Goal: Information Seeking & Learning: Find specific page/section

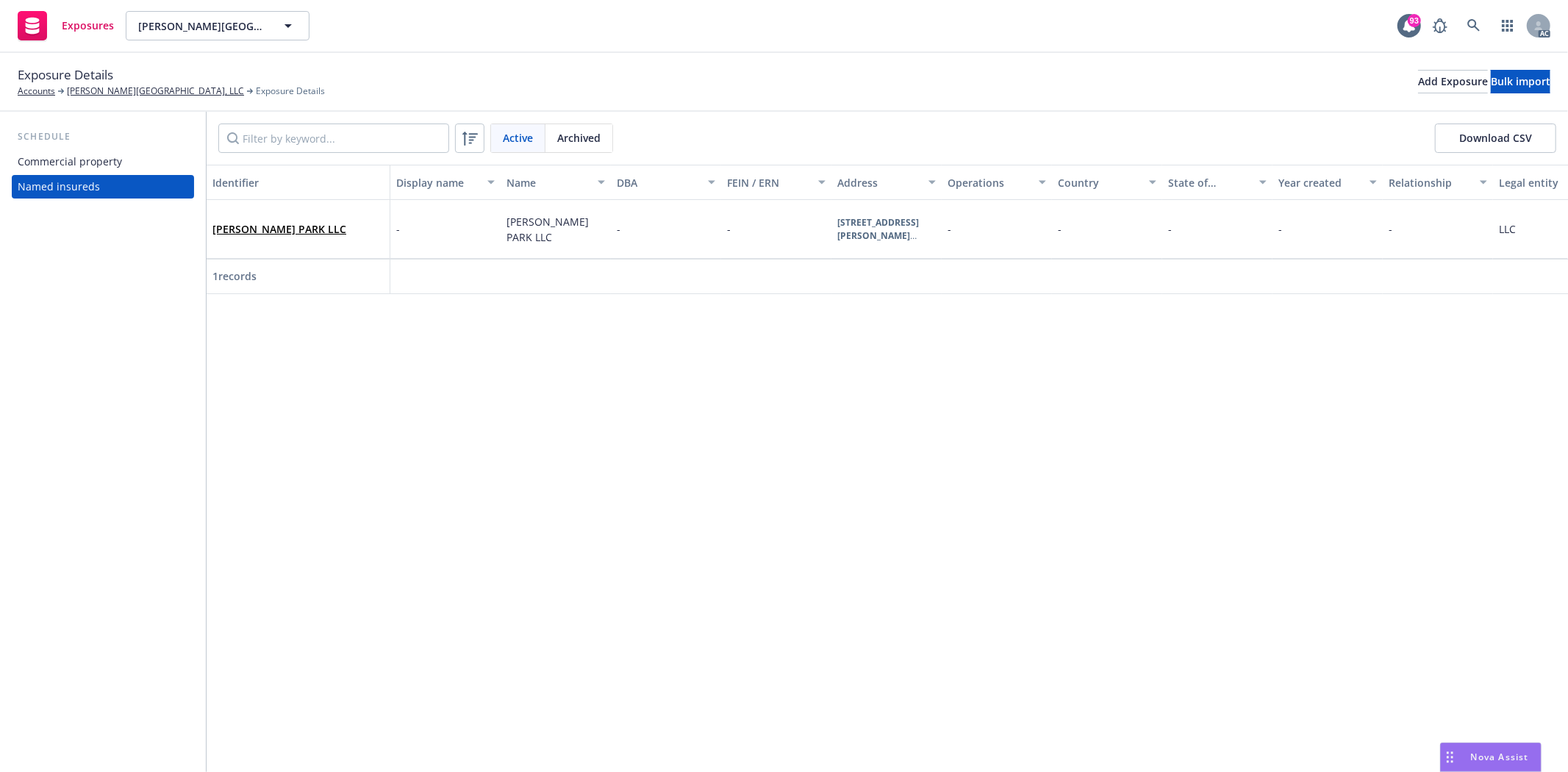
click at [150, 151] on div "Commercial property" at bounding box center [103, 161] width 171 height 24
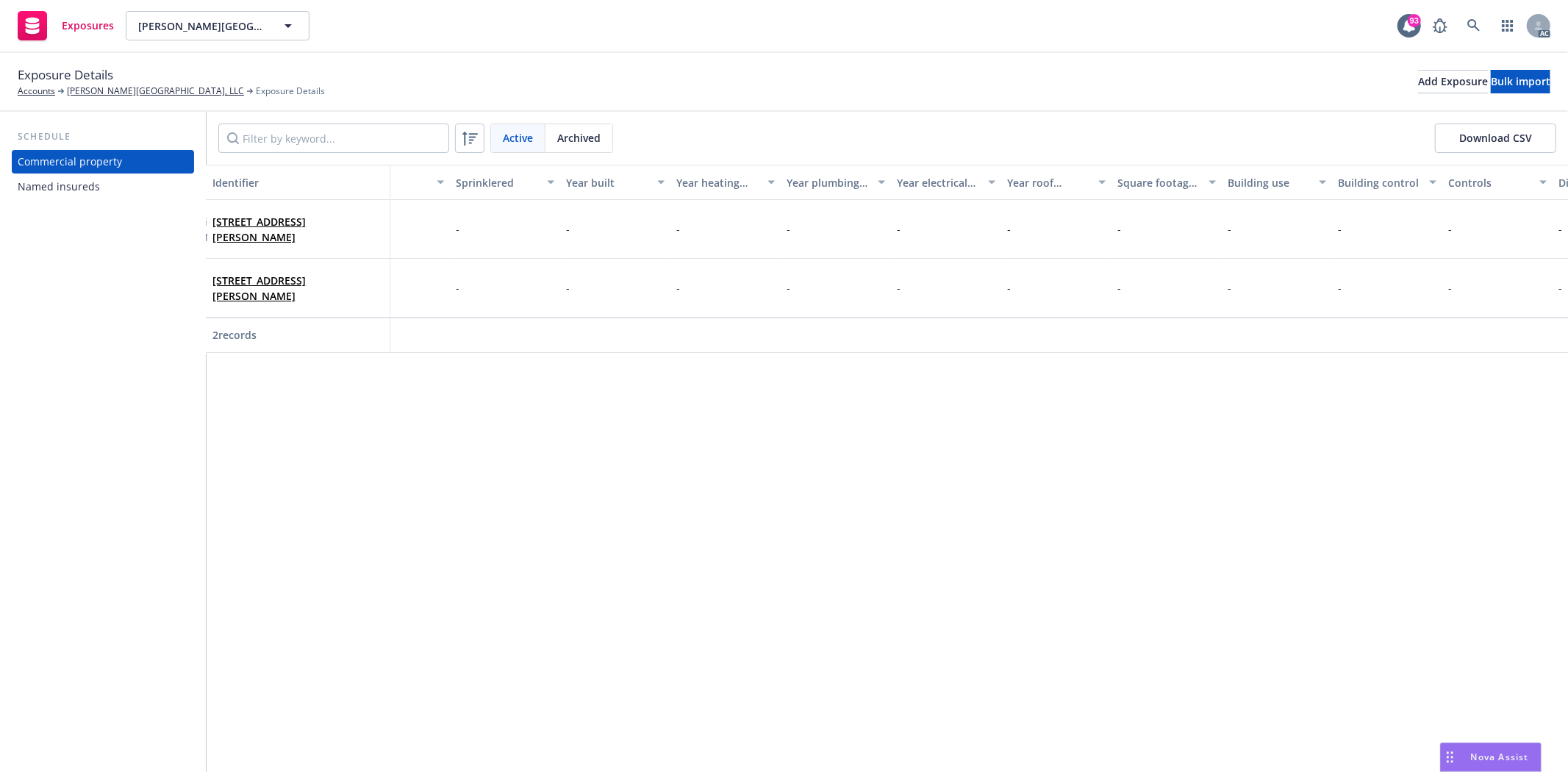
scroll to position [0, 3196]
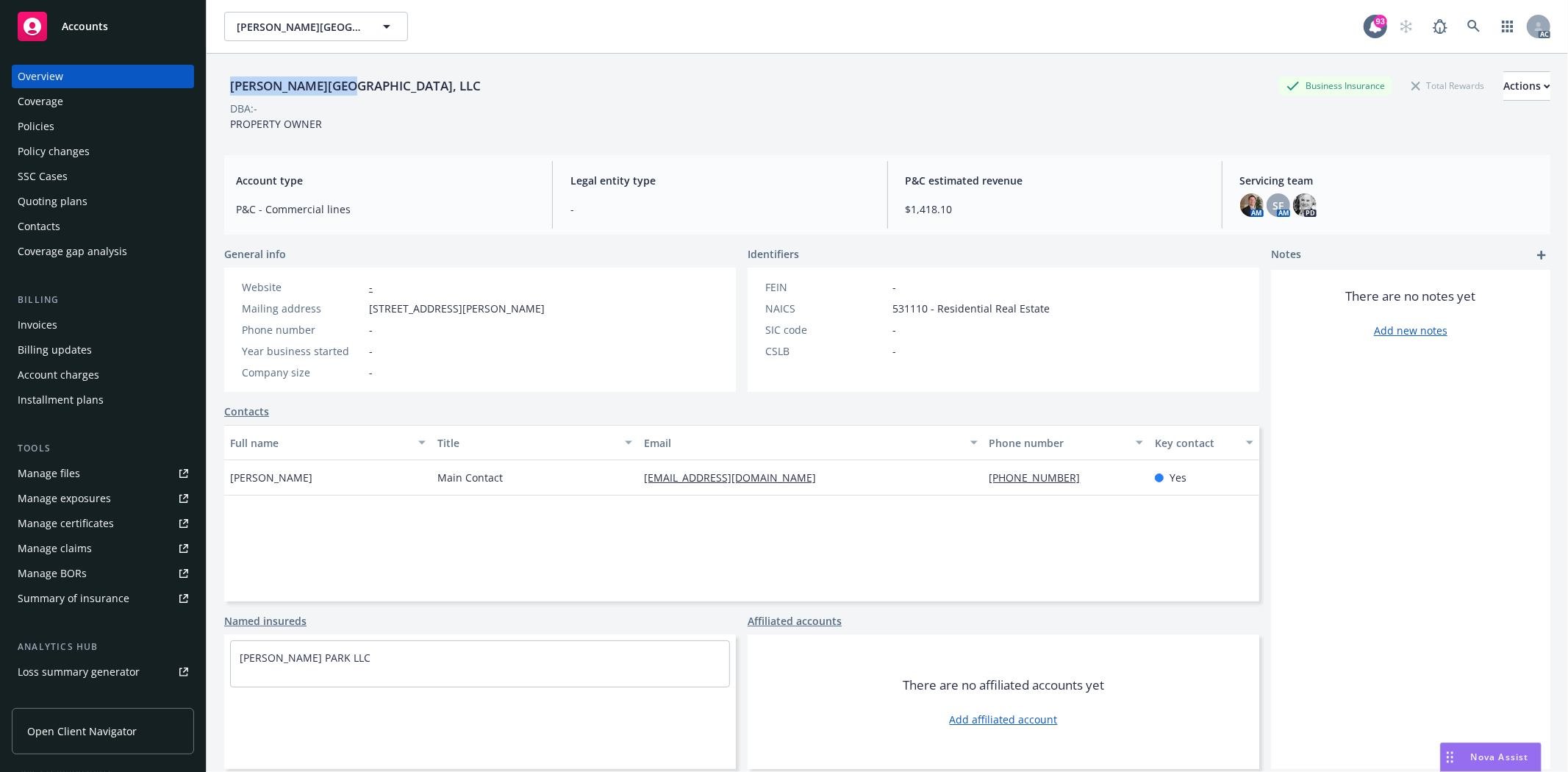
drag, startPoint x: 231, startPoint y: 89, endPoint x: 350, endPoint y: 84, distance: 119.1
click at [350, 84] on div "[PERSON_NAME] Park, LLC Business Insurance Total Rewards Actions" at bounding box center [887, 85] width 1327 height 29
copy div "[PERSON_NAME][GEOGRAPHIC_DATA], LLC"
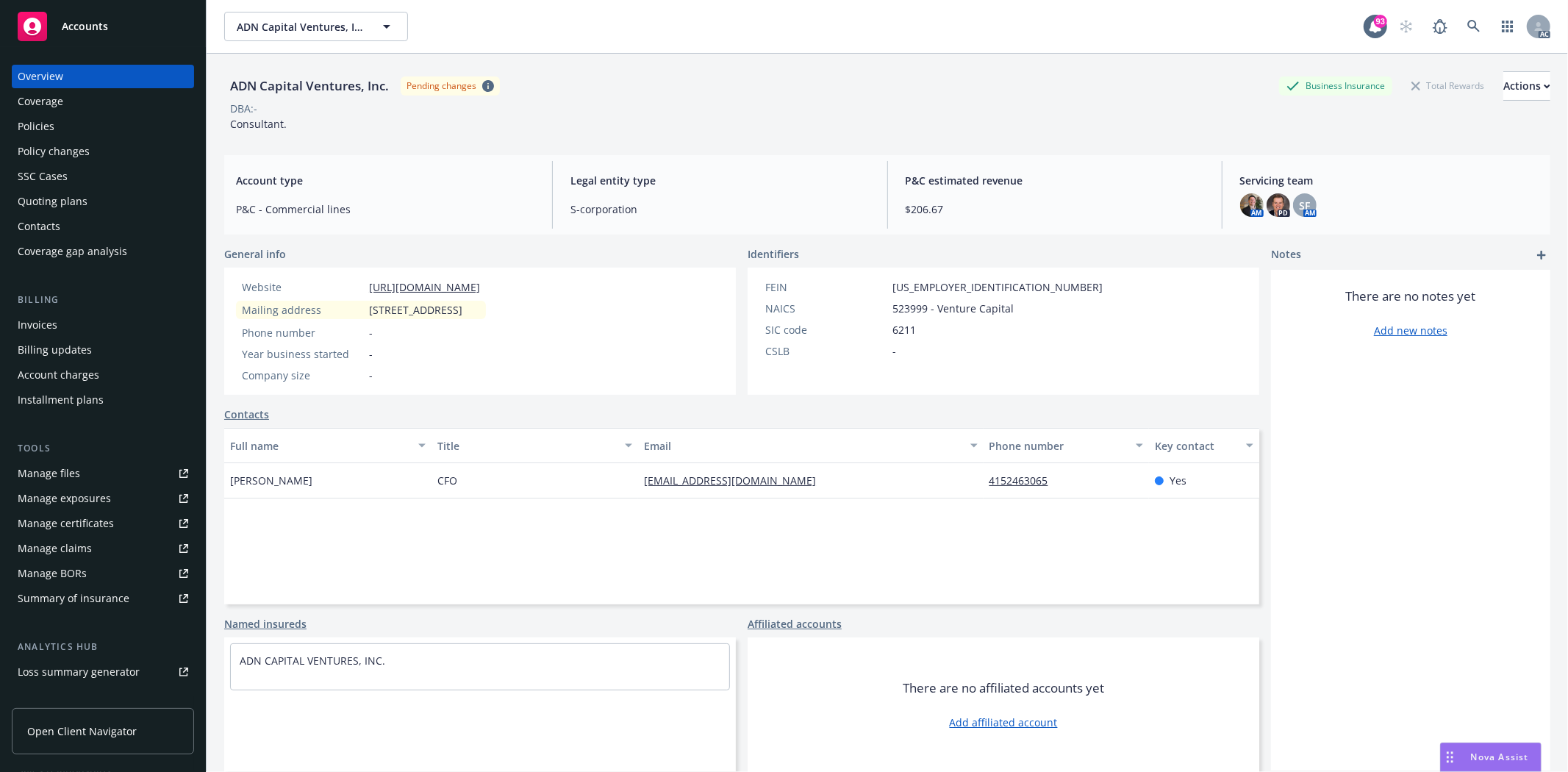
click at [61, 125] on div "Policies" at bounding box center [103, 126] width 171 height 24
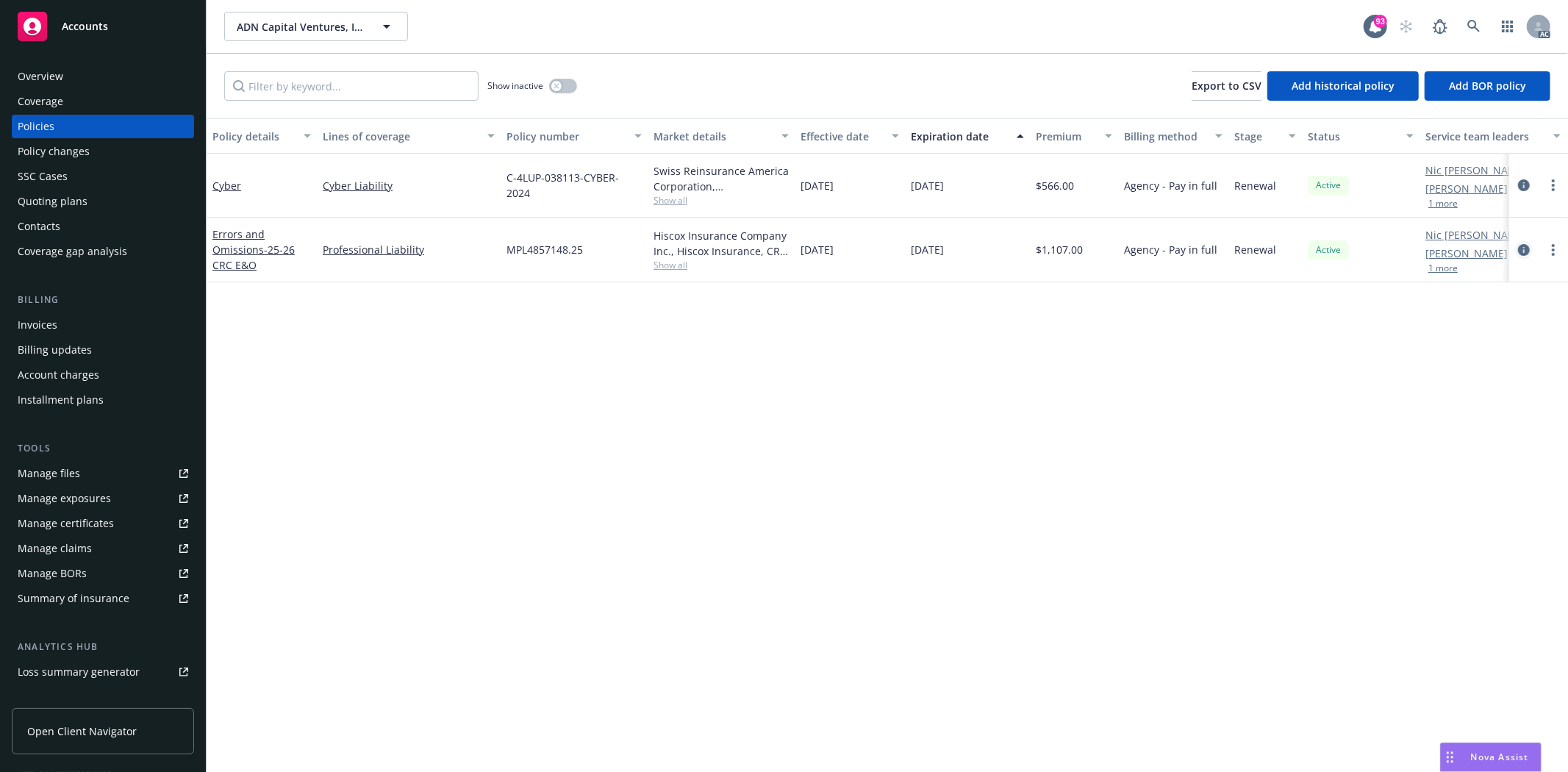
click at [1526, 254] on icon "circleInformation" at bounding box center [1524, 250] width 11 height 11
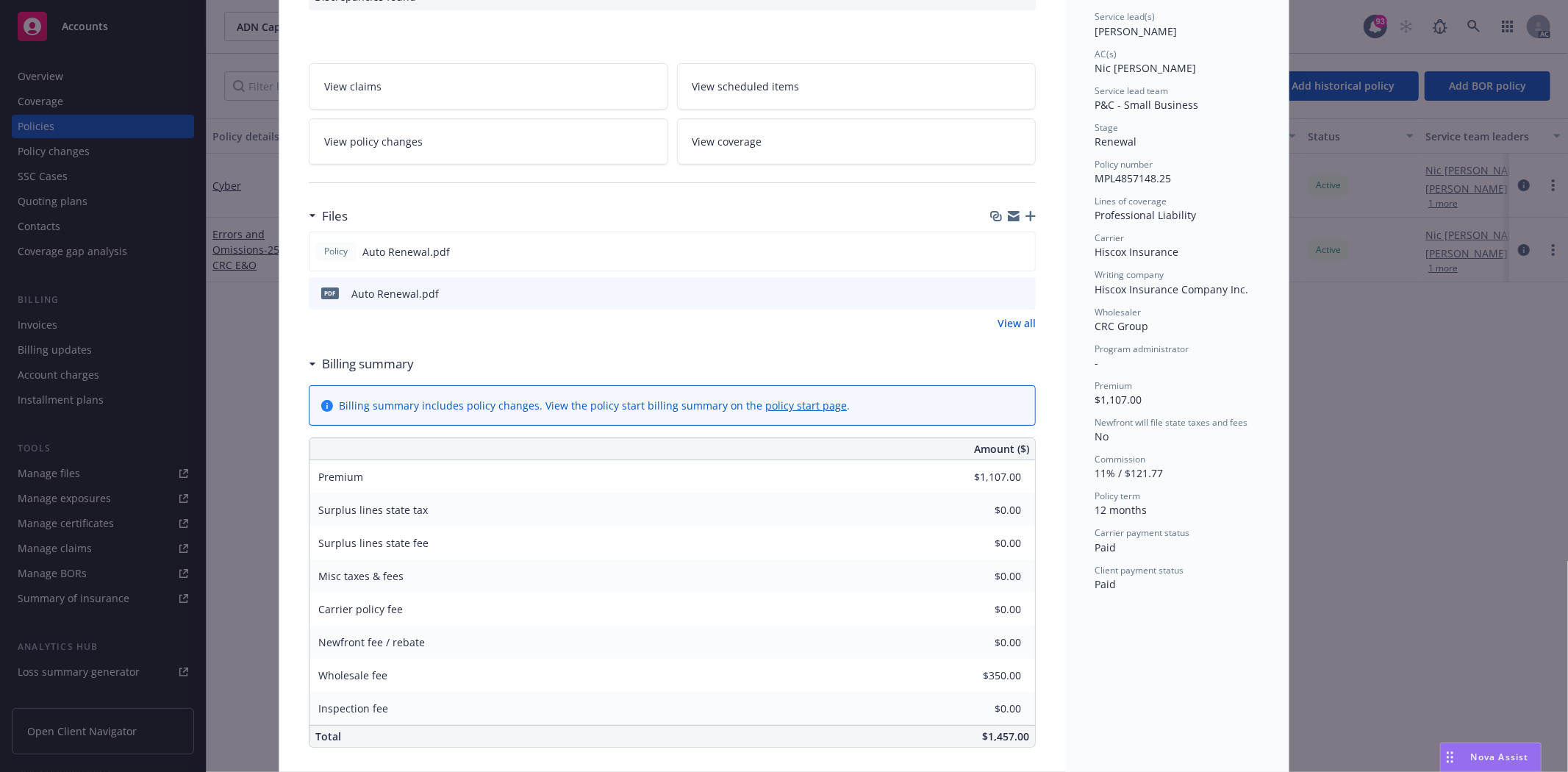
scroll to position [245, 0]
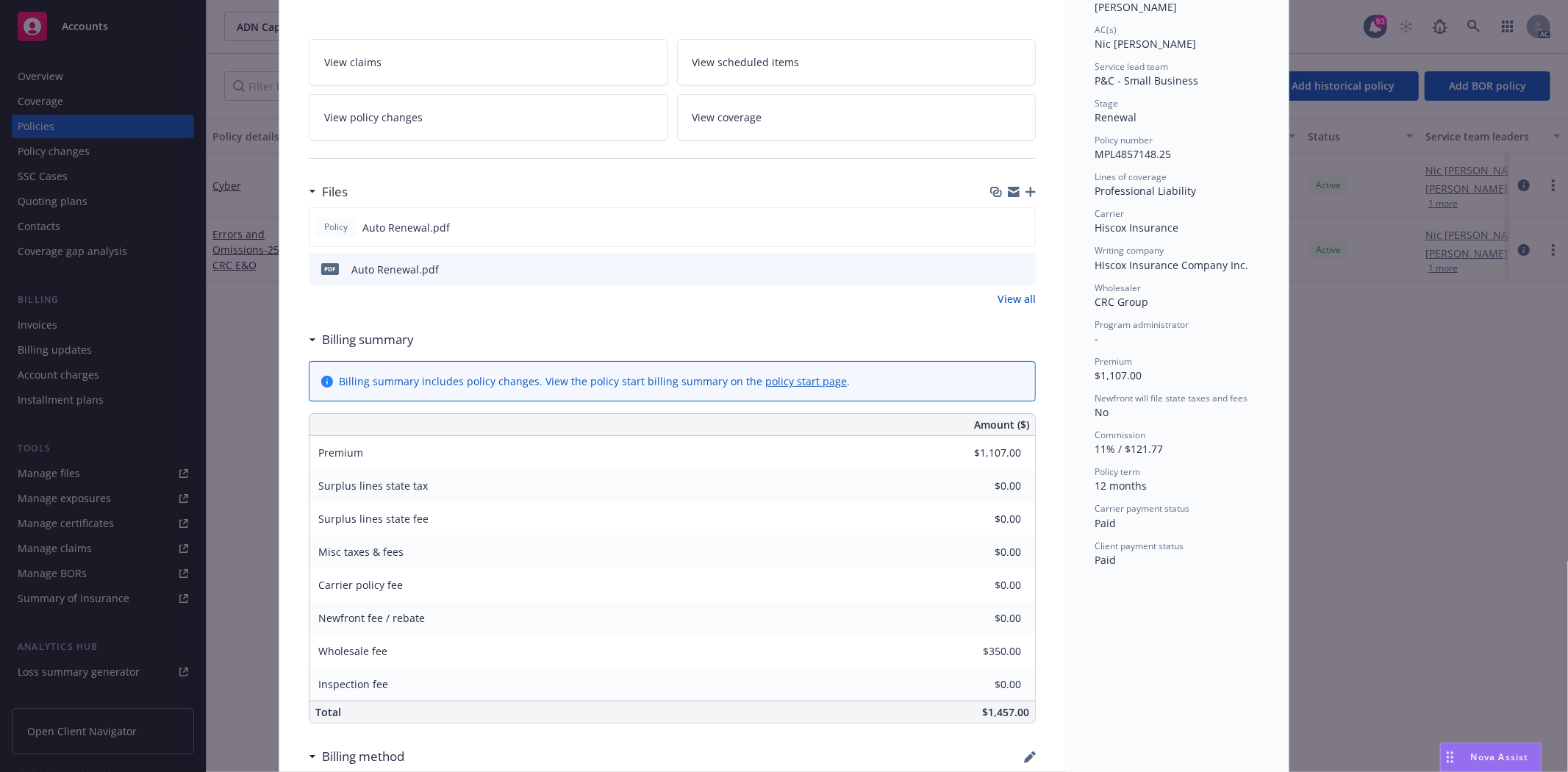
click at [1008, 299] on link "View all" at bounding box center [1017, 299] width 38 height 15
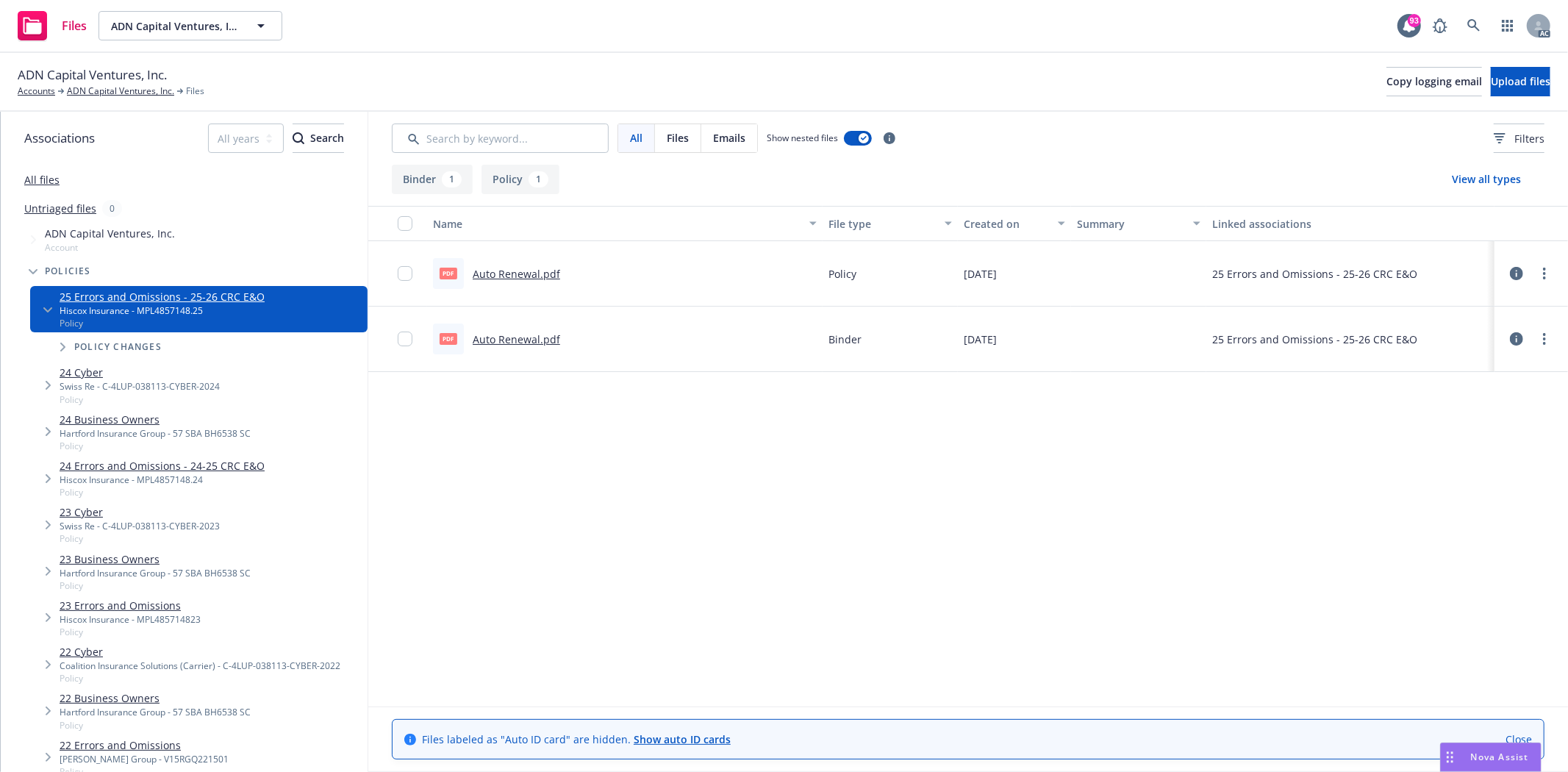
click at [134, 422] on link "24 Business Owners" at bounding box center [155, 420] width 191 height 15
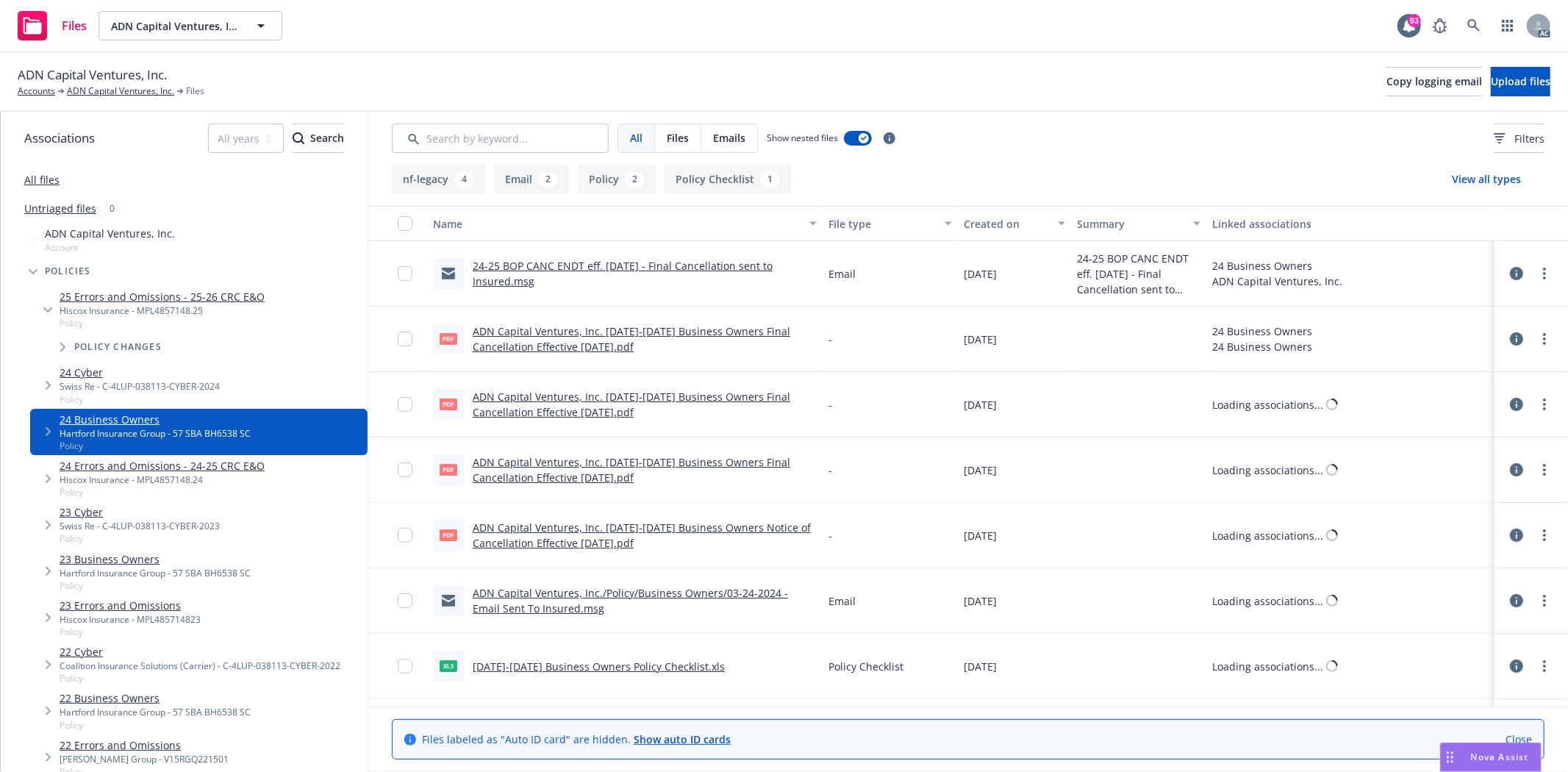
click at [145, 468] on link "24 Errors and Omissions - 24-25 CRC E&O" at bounding box center [162, 466] width 205 height 15
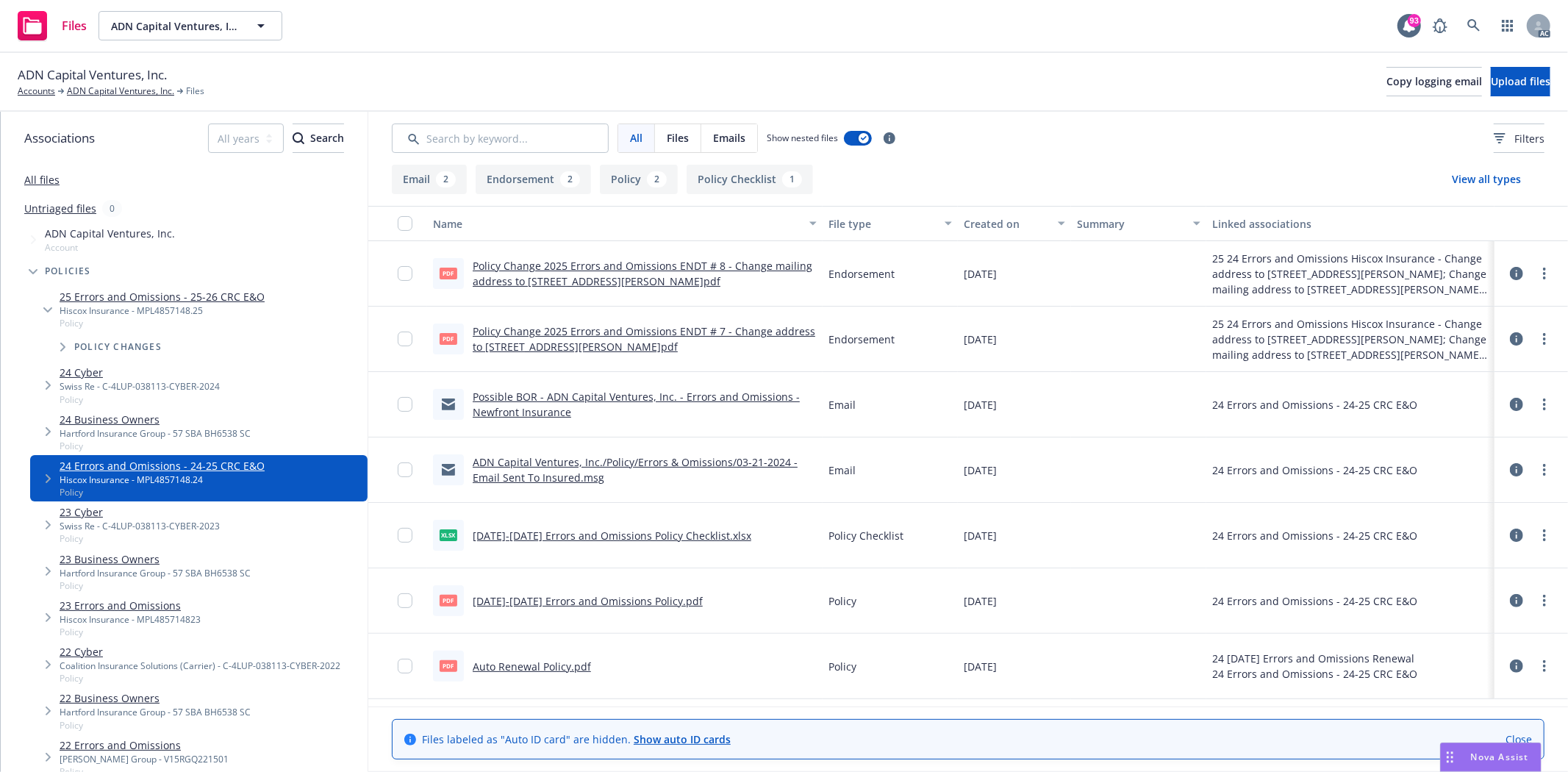
click at [82, 354] on div "Policy changes" at bounding box center [206, 347] width 323 height 29
click at [86, 385] on div "Swiss Re - C-4LUP-038113-CYBER-2024" at bounding box center [140, 386] width 160 height 12
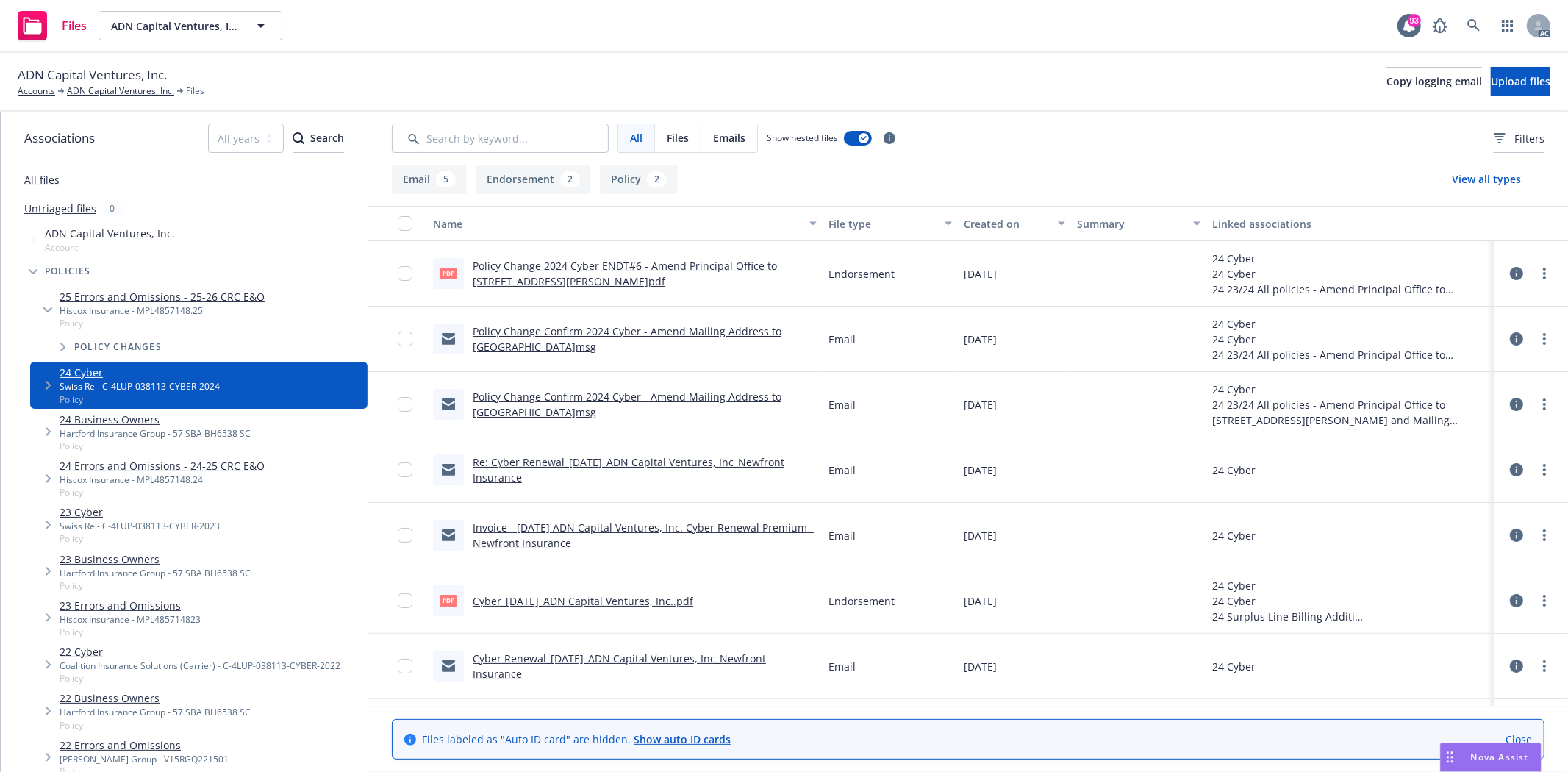
click at [631, 331] on link "Policy Change Confirm 2024 Cyber - Amend Mailing Address to PO Box 143.msg" at bounding box center [626, 339] width 308 height 29
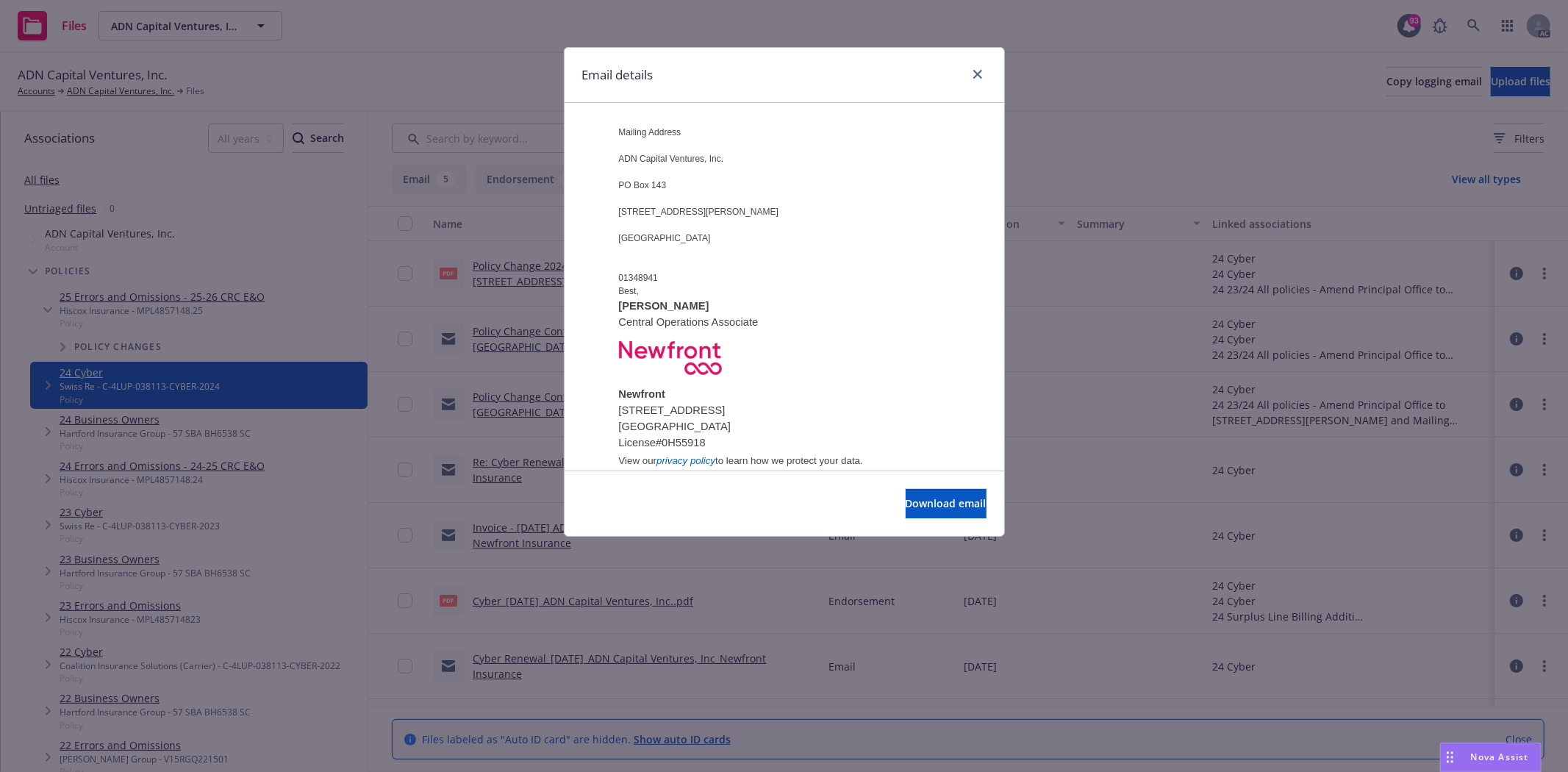
scroll to position [818, 0]
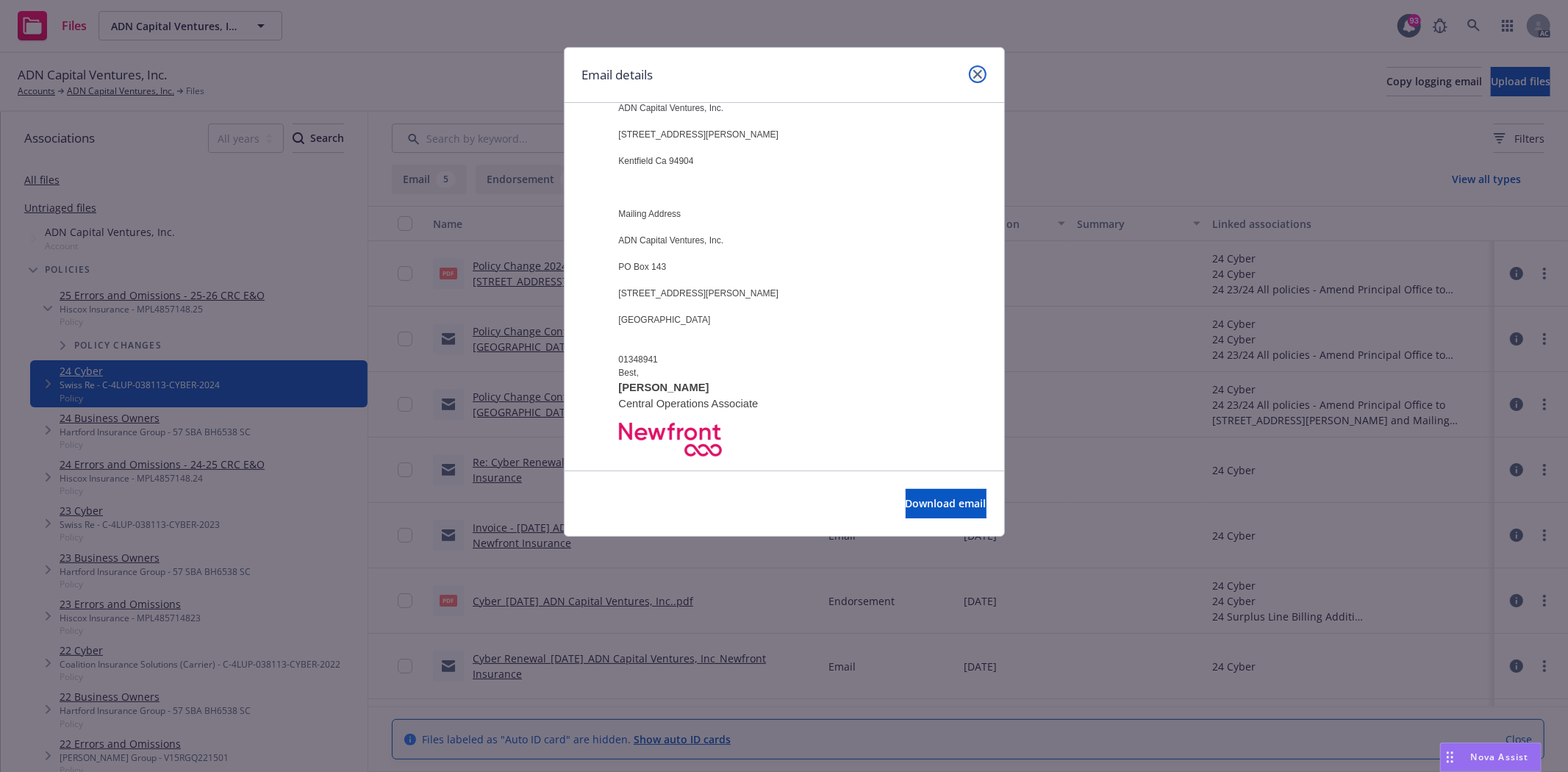
click at [979, 75] on icon "close" at bounding box center [978, 74] width 9 height 9
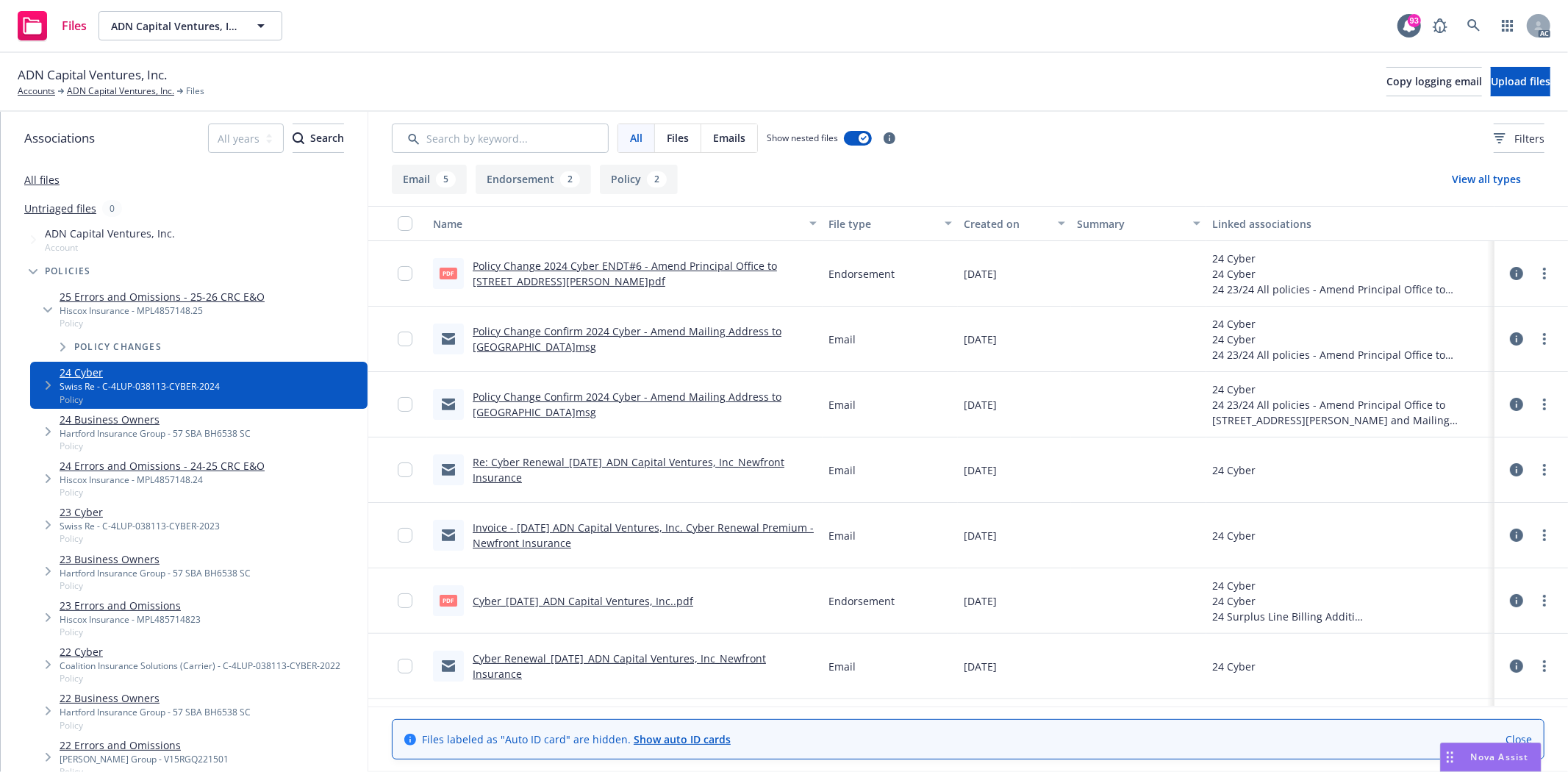
click at [1510, 271] on icon at bounding box center [1517, 273] width 13 height 13
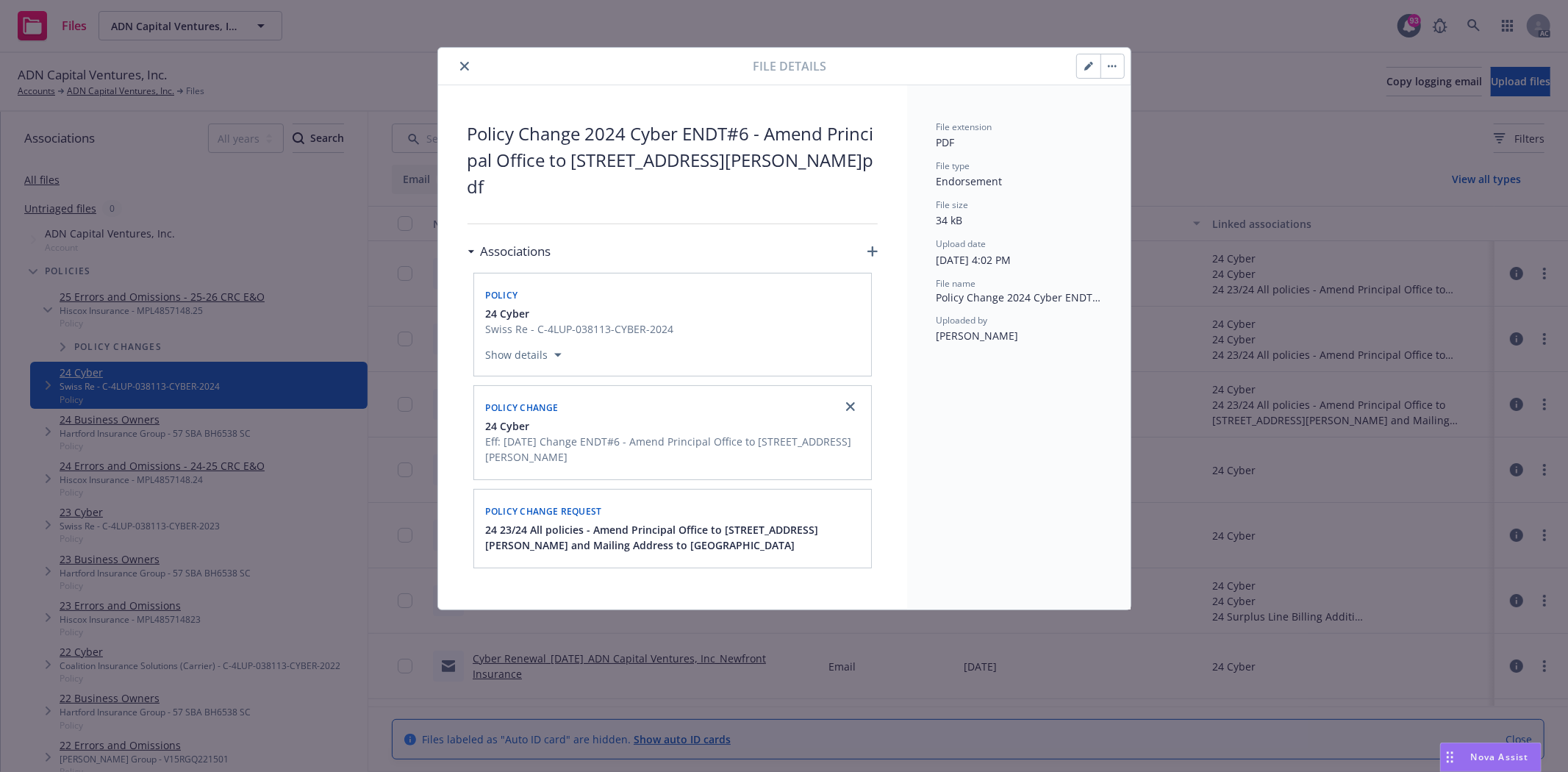
click at [464, 73] on button "close" at bounding box center [464, 66] width 18 height 18
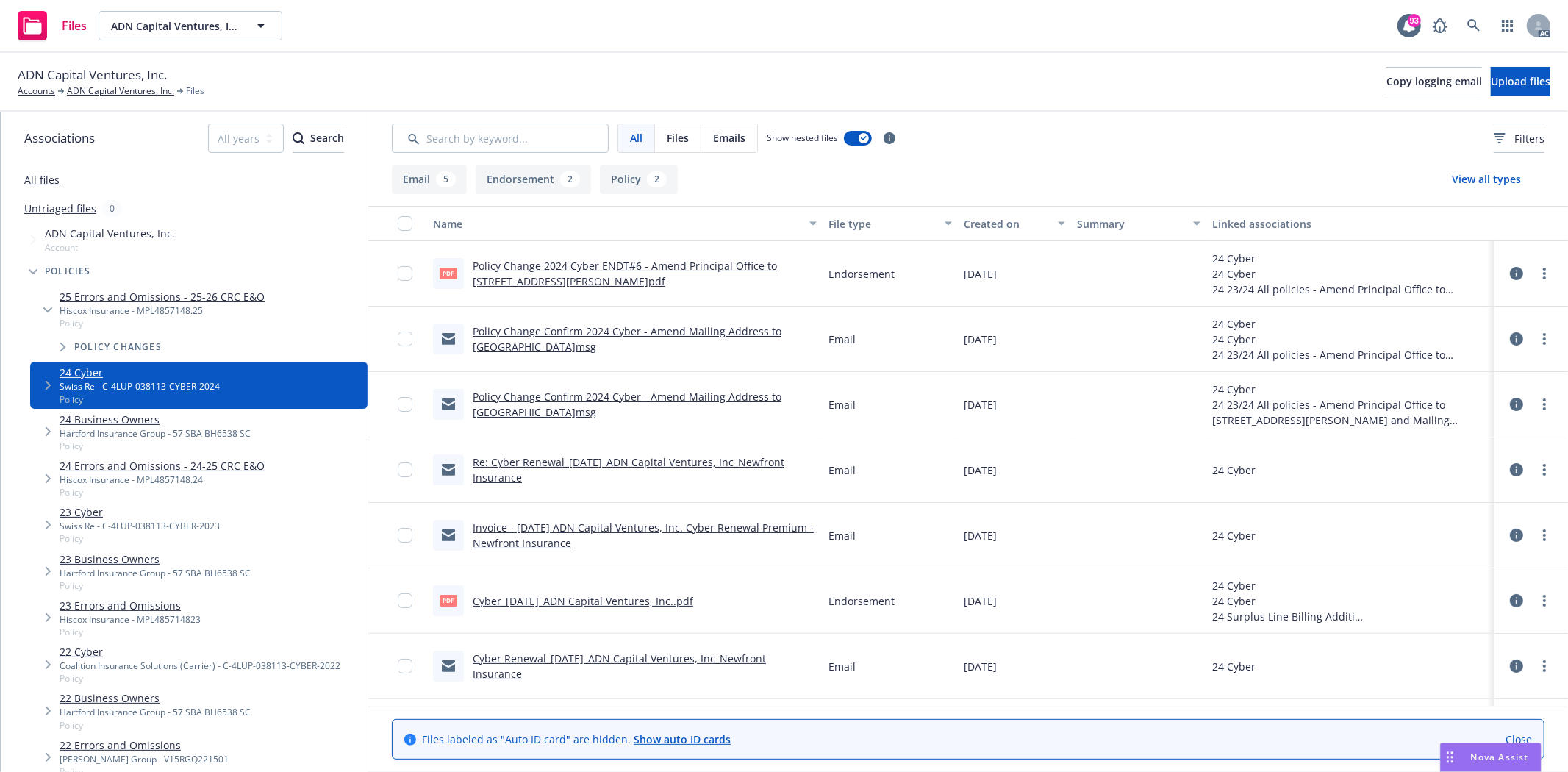
click at [612, 325] on link "Policy Change Confirm 2024 Cyber - Amend Mailing Address to PO Box 143.msg" at bounding box center [626, 339] width 308 height 29
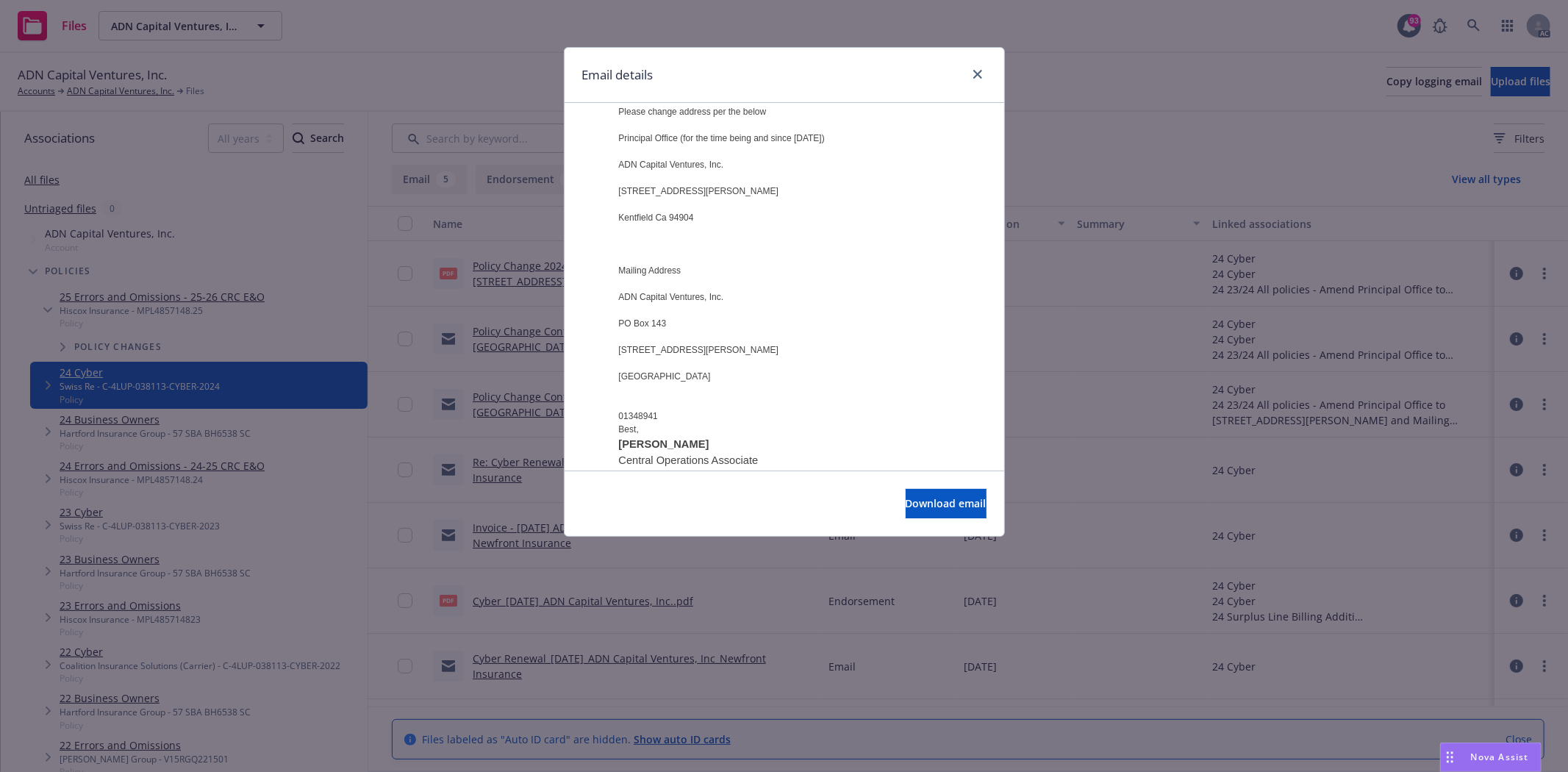
scroll to position [818, 0]
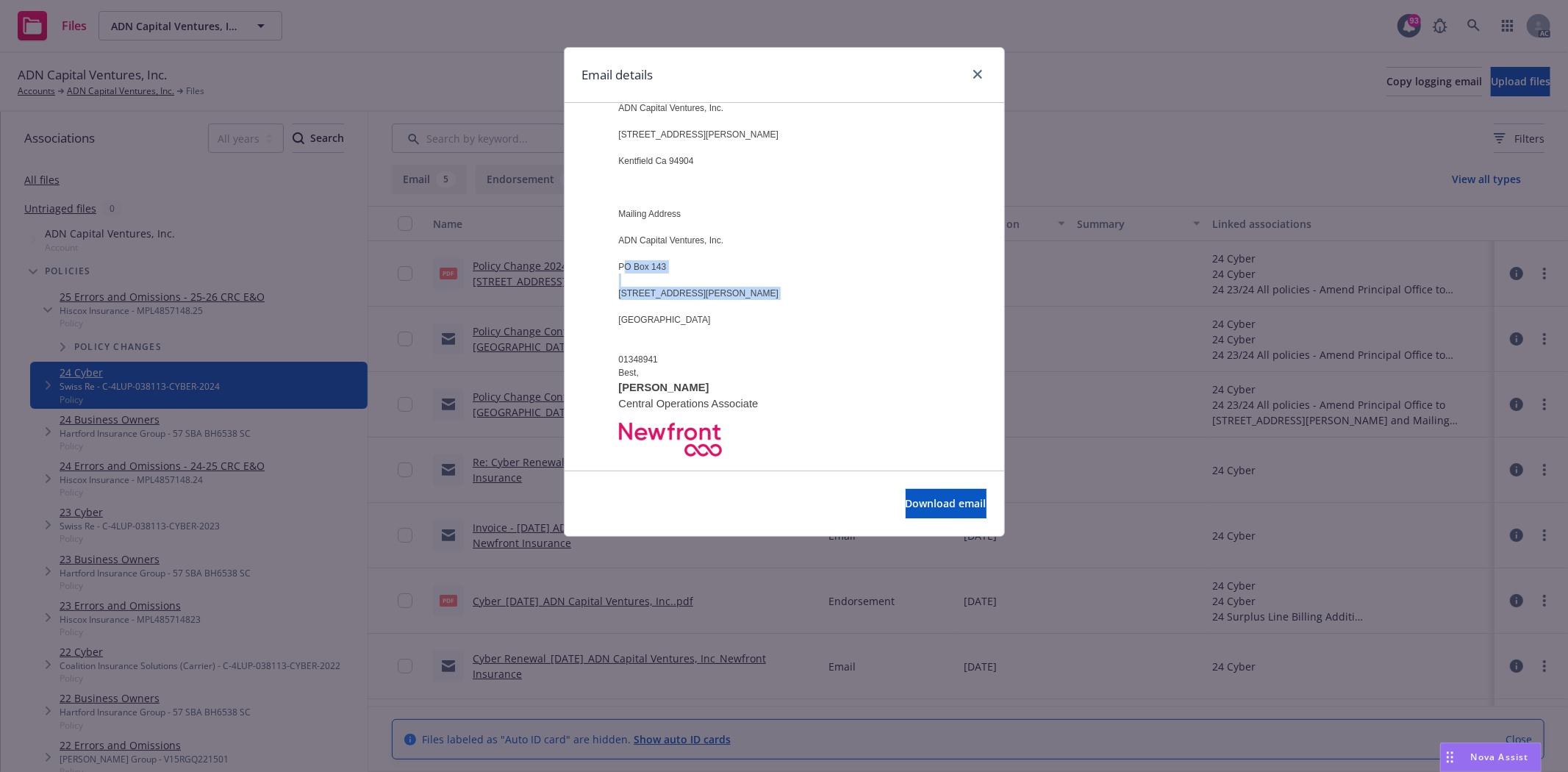
drag, startPoint x: 621, startPoint y: 275, endPoint x: 711, endPoint y: 309, distance: 96.2
click at [711, 309] on div "Hi, We received the endorsement, but have found the below discrepancies. Please…" at bounding box center [799, 246] width 361 height 713
click at [1028, 300] on div "Email details [Coalition] Re: Endorsement Request - ADN Capital Ventures, Inc. …" at bounding box center [784, 386] width 1568 height 772
click at [985, 77] on link "close" at bounding box center [978, 74] width 18 height 18
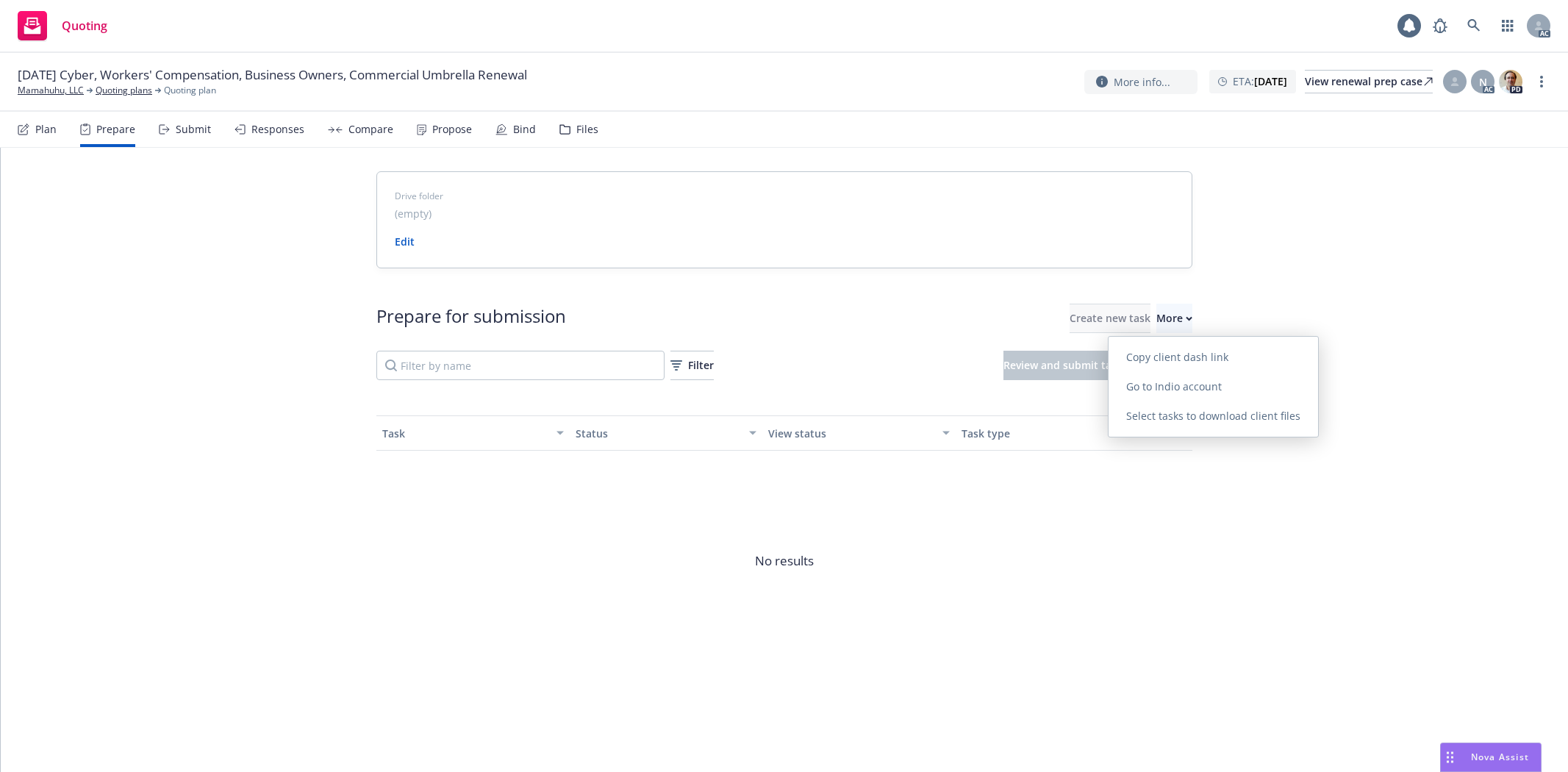
click at [1182, 383] on span "Go to Indio account" at bounding box center [1174, 386] width 131 height 14
click at [1157, 318] on div "More" at bounding box center [1175, 318] width 36 height 28
click at [1206, 393] on link "Go to Indio account" at bounding box center [1213, 386] width 210 height 29
click at [47, 93] on link "Mamahuhu, LLC" at bounding box center [51, 90] width 66 height 13
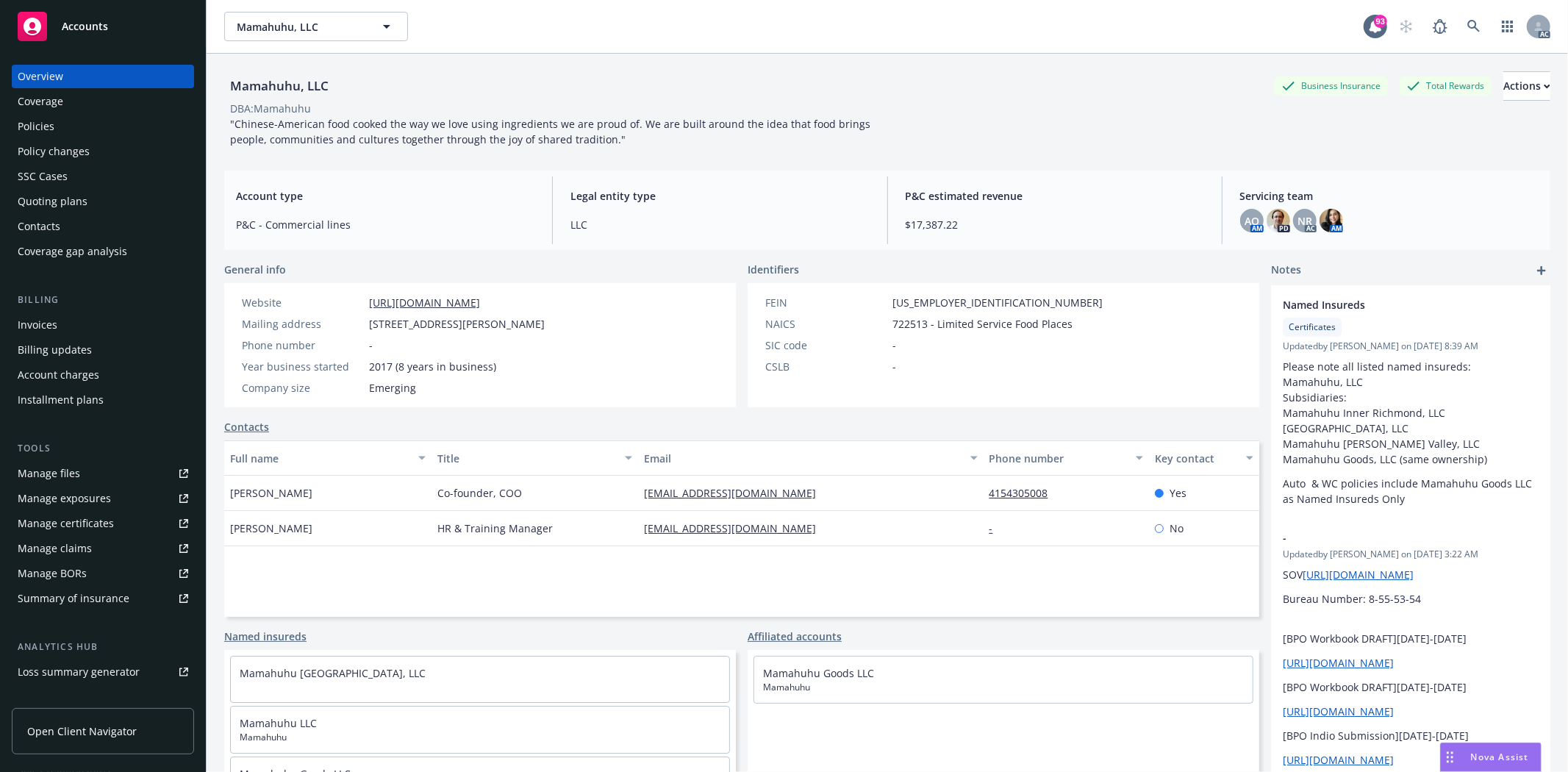
click at [56, 116] on div "Policies" at bounding box center [103, 126] width 171 height 24
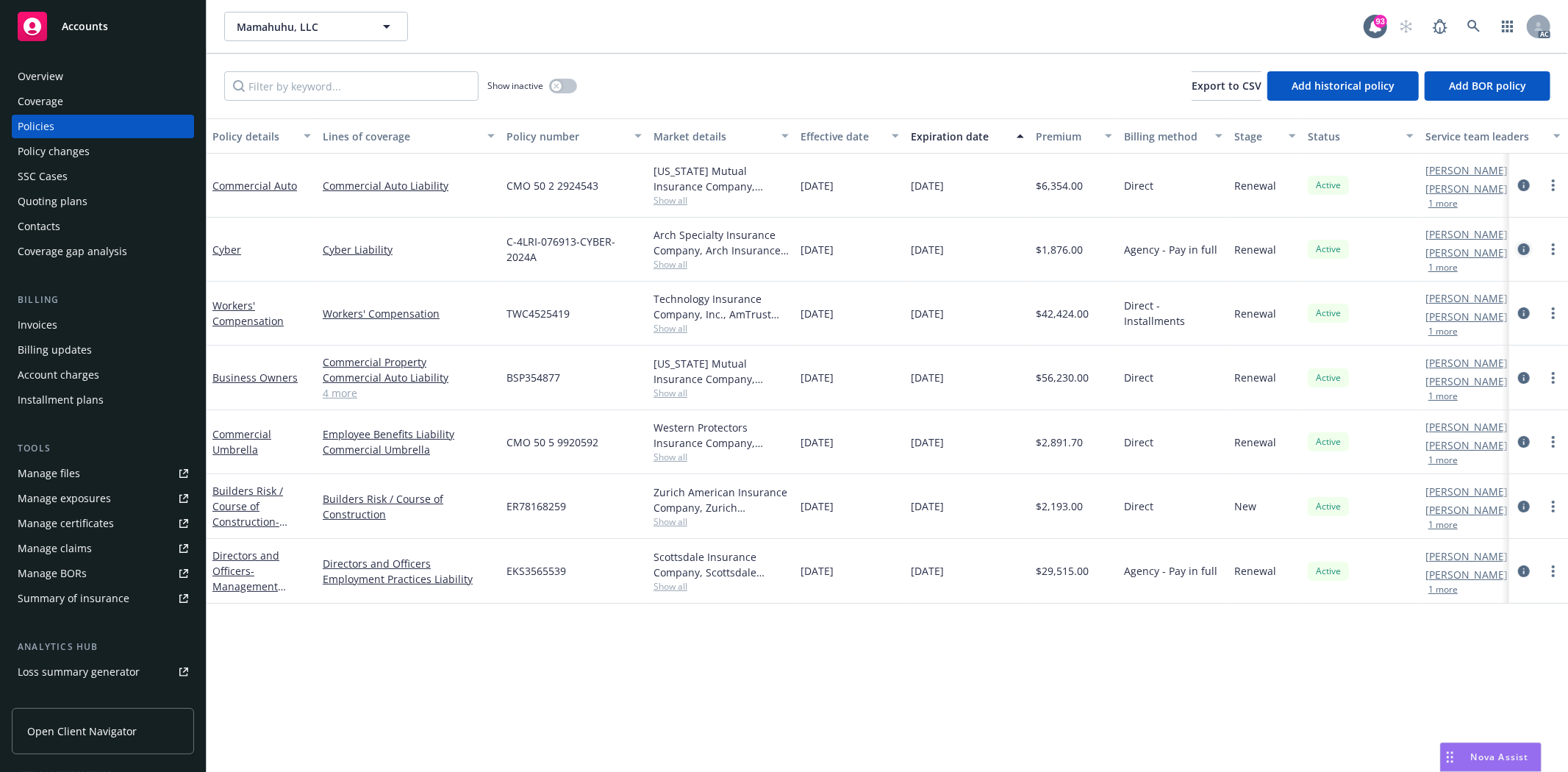
click at [1527, 248] on icon "circleInformation" at bounding box center [1524, 249] width 11 height 11
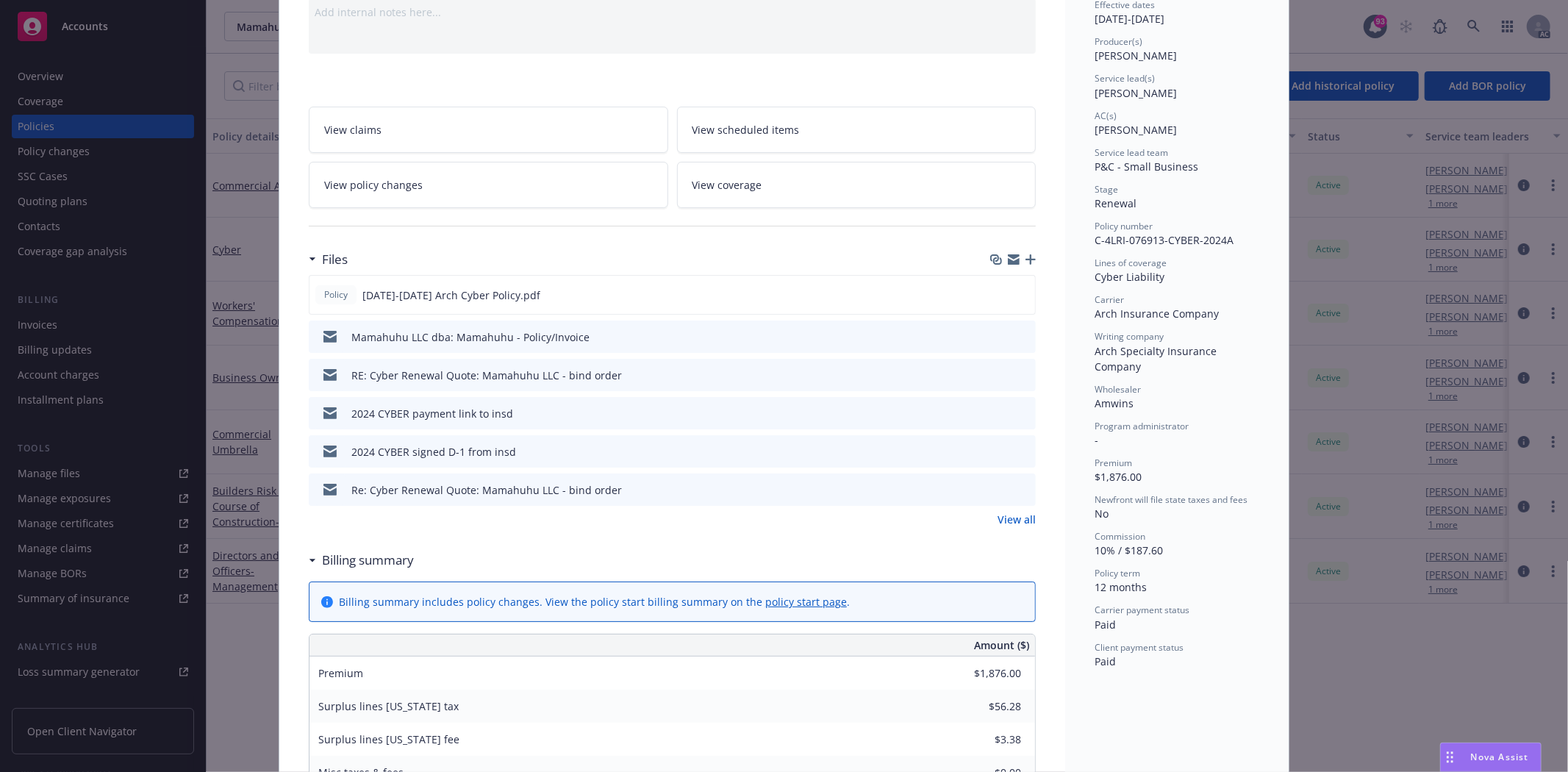
scroll to position [163, 0]
click at [1000, 508] on link "View all" at bounding box center [1017, 516] width 38 height 15
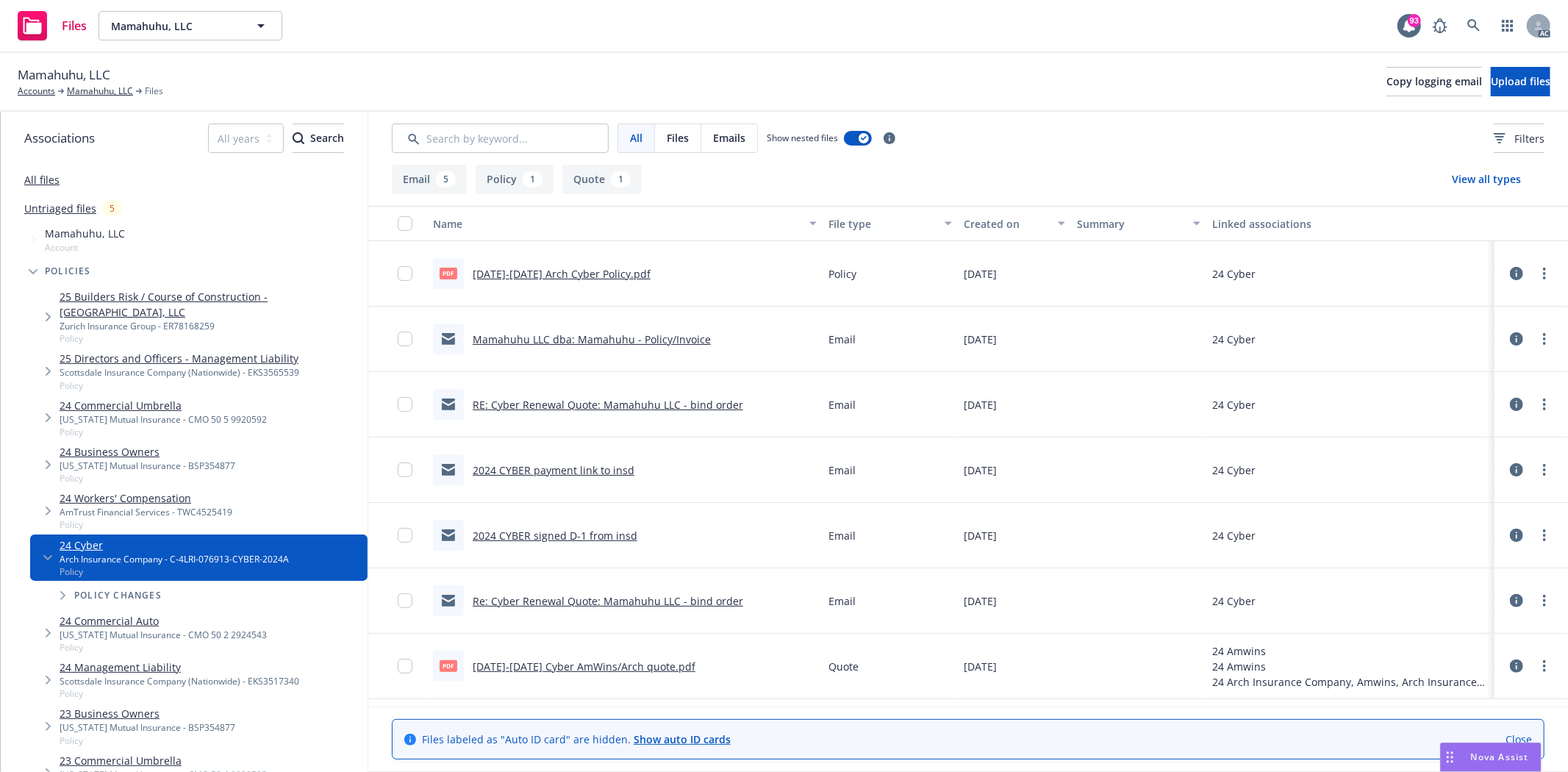
click at [504, 275] on link "2024-2025 Arch Cyber Policy.pdf" at bounding box center [561, 273] width 177 height 14
click at [57, 178] on link "All files" at bounding box center [42, 179] width 35 height 14
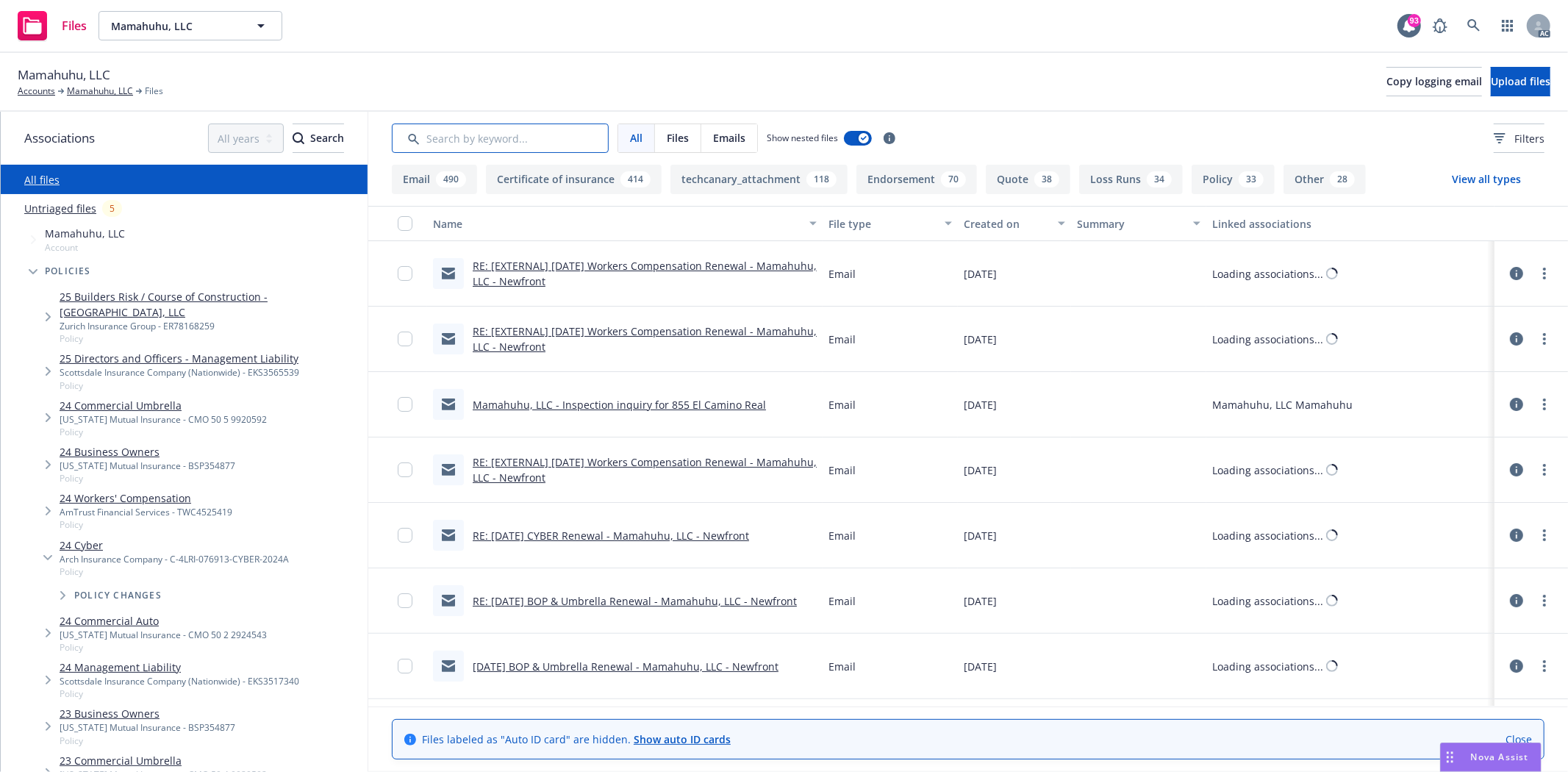
click at [537, 145] on input "Search by keyword..." at bounding box center [500, 138] width 217 height 29
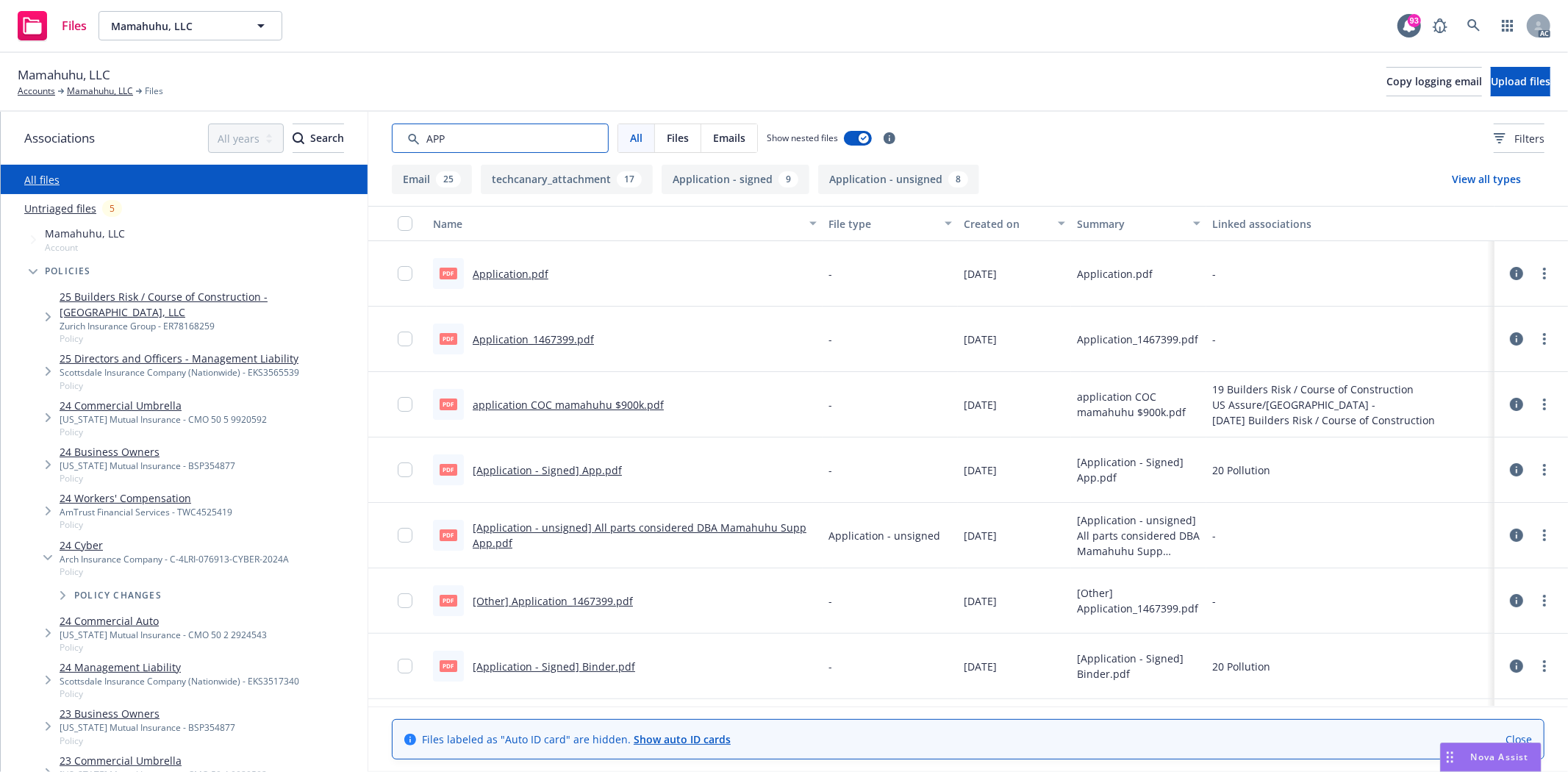
type input "APP"
click at [968, 217] on div "Created on" at bounding box center [1007, 224] width 85 height 15
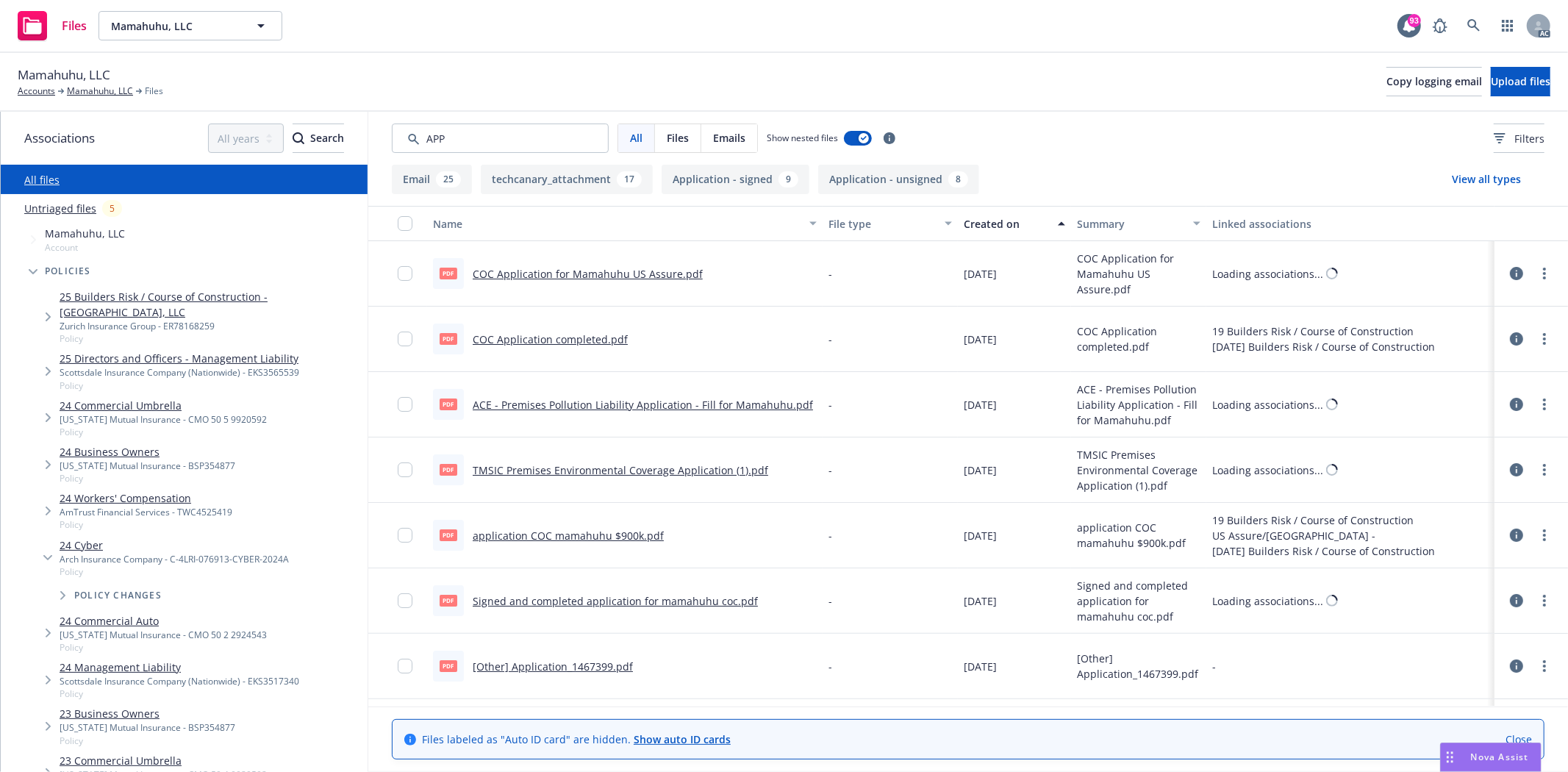
click at [968, 217] on div "Created on" at bounding box center [1007, 224] width 85 height 15
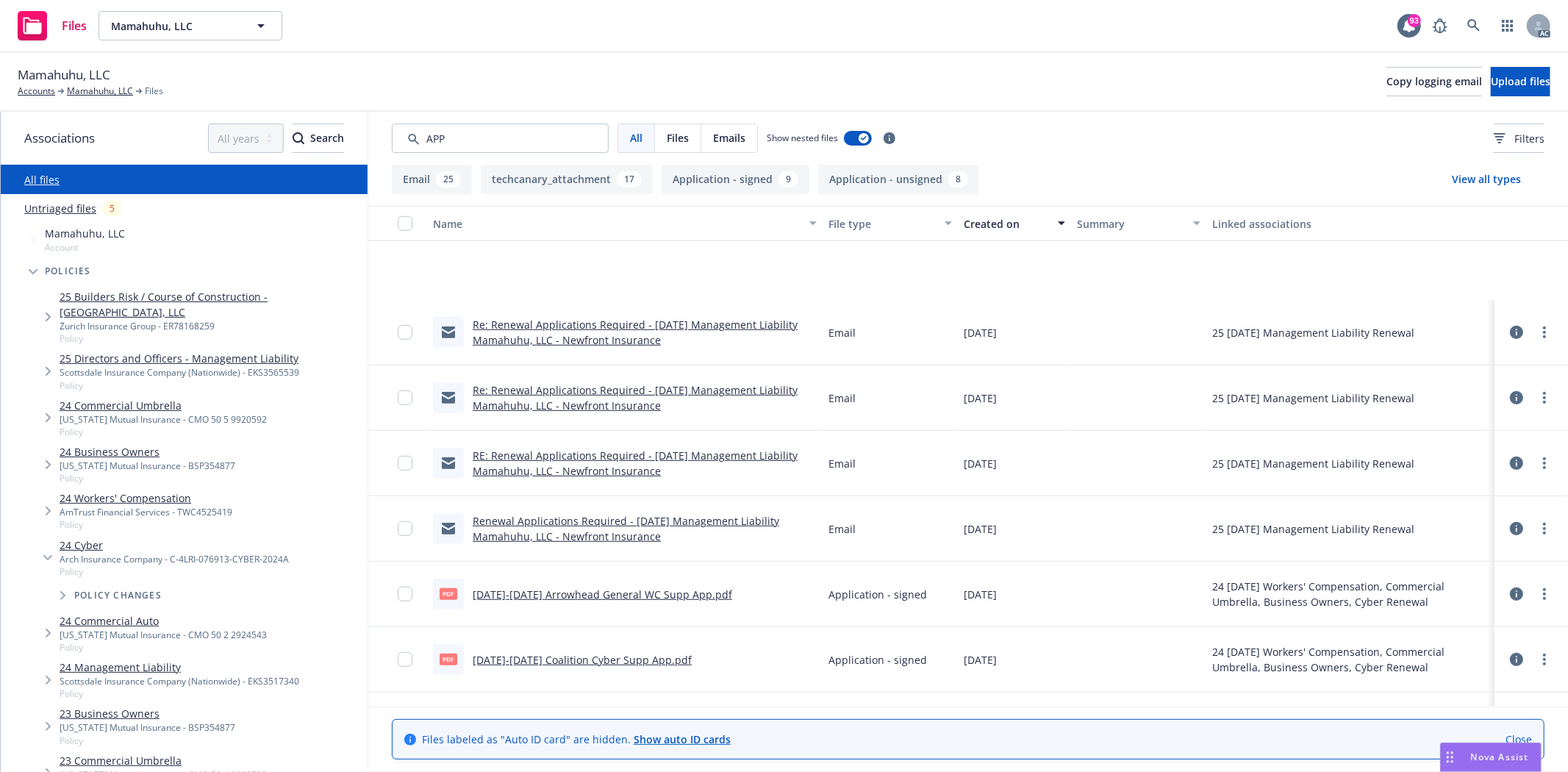
scroll to position [899, 0]
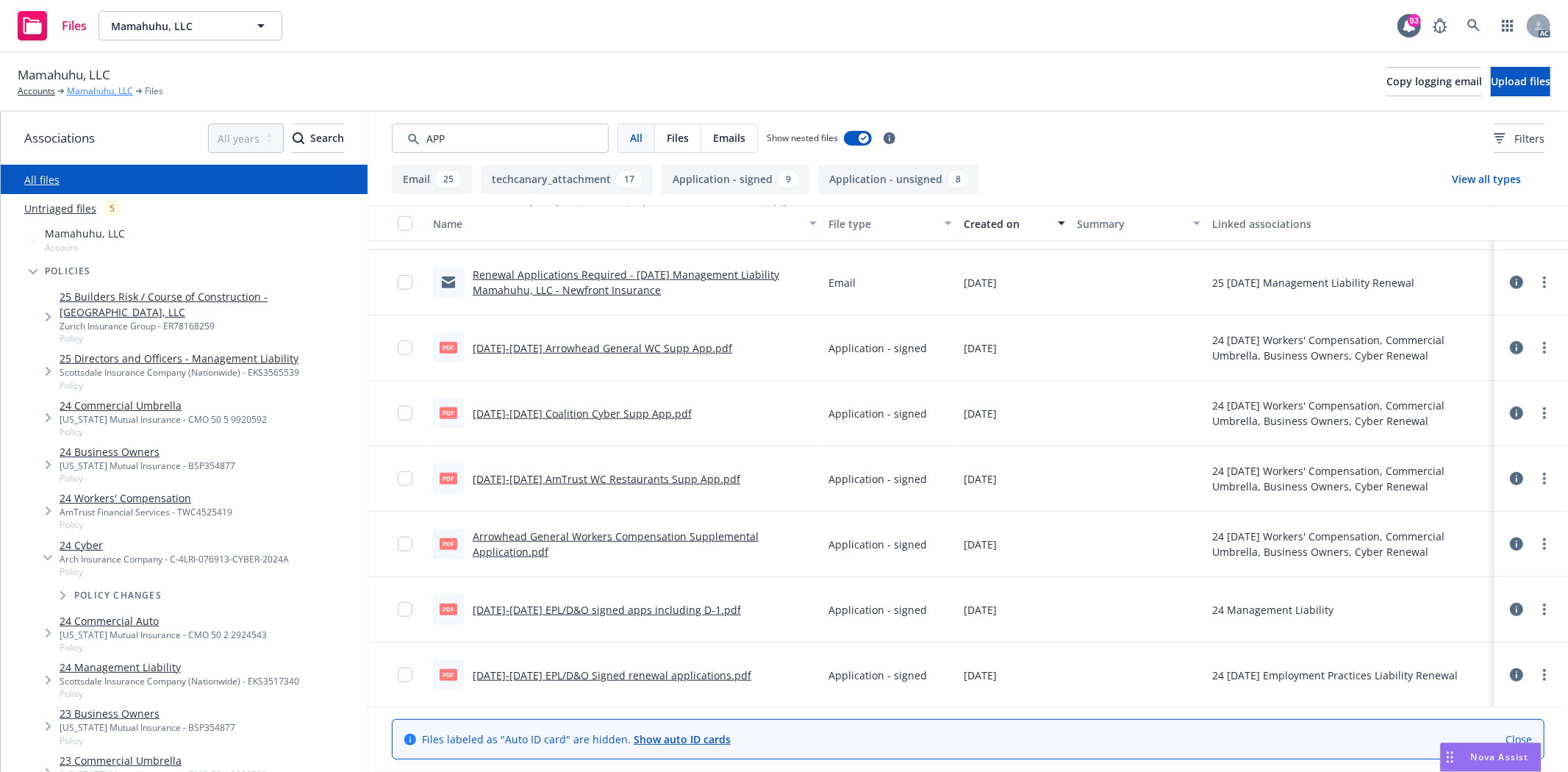
click at [107, 92] on link "Mamahuhu, LLC" at bounding box center [100, 91] width 66 height 13
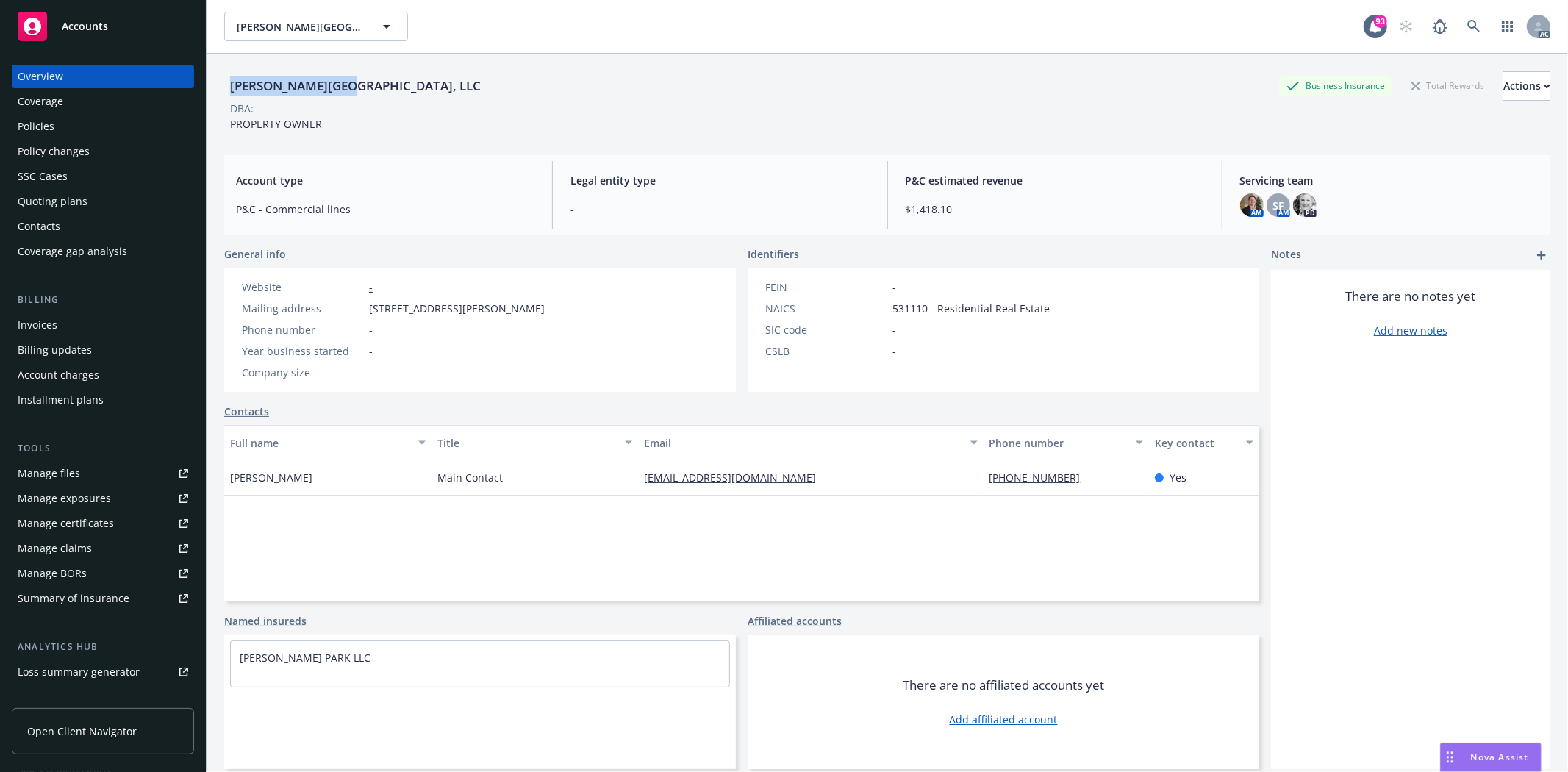
click at [90, 122] on div "Policies" at bounding box center [103, 126] width 171 height 24
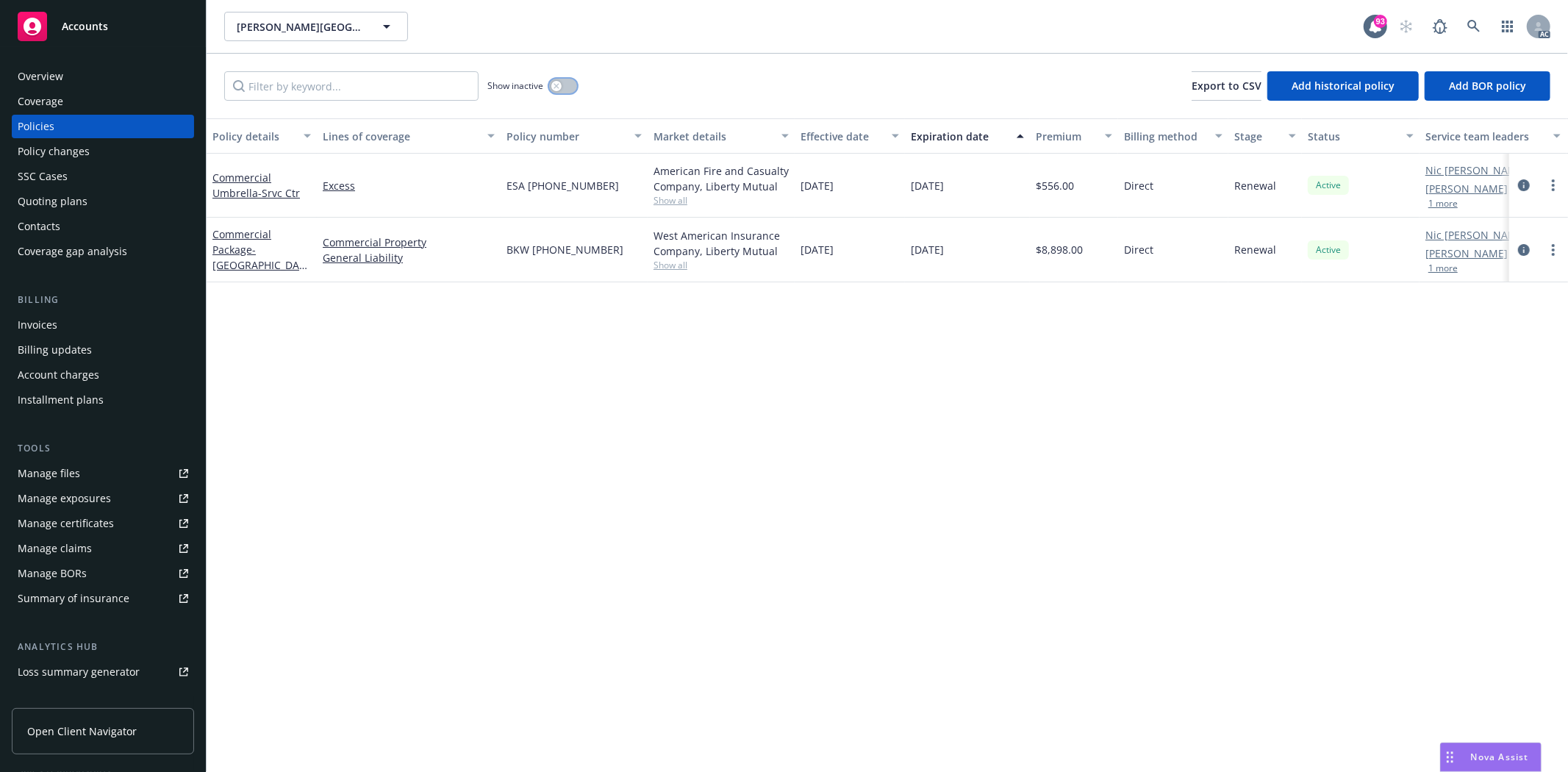
click at [563, 85] on button "button" at bounding box center [563, 85] width 28 height 14
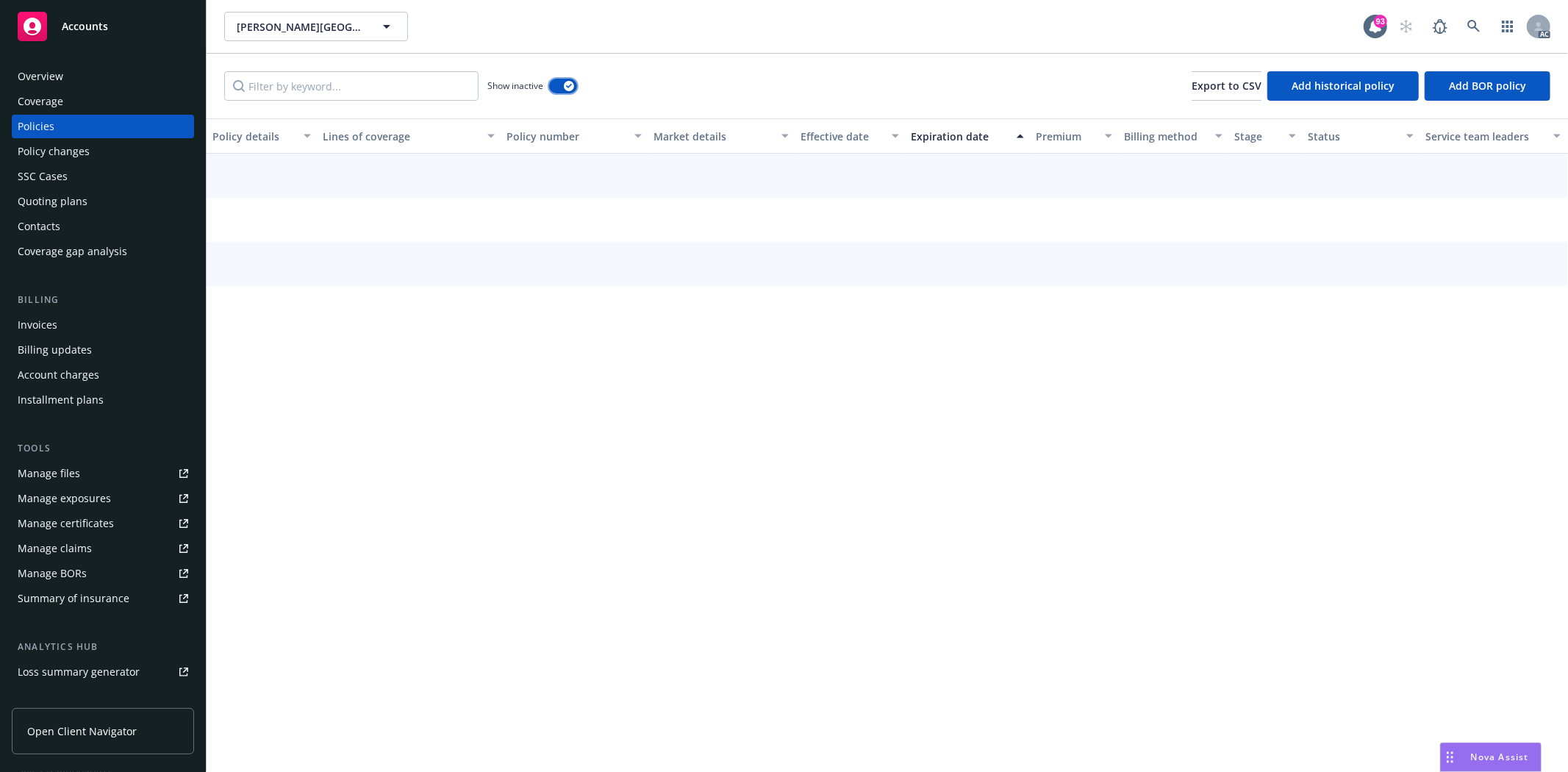
click at [563, 85] on button "button" at bounding box center [563, 85] width 28 height 14
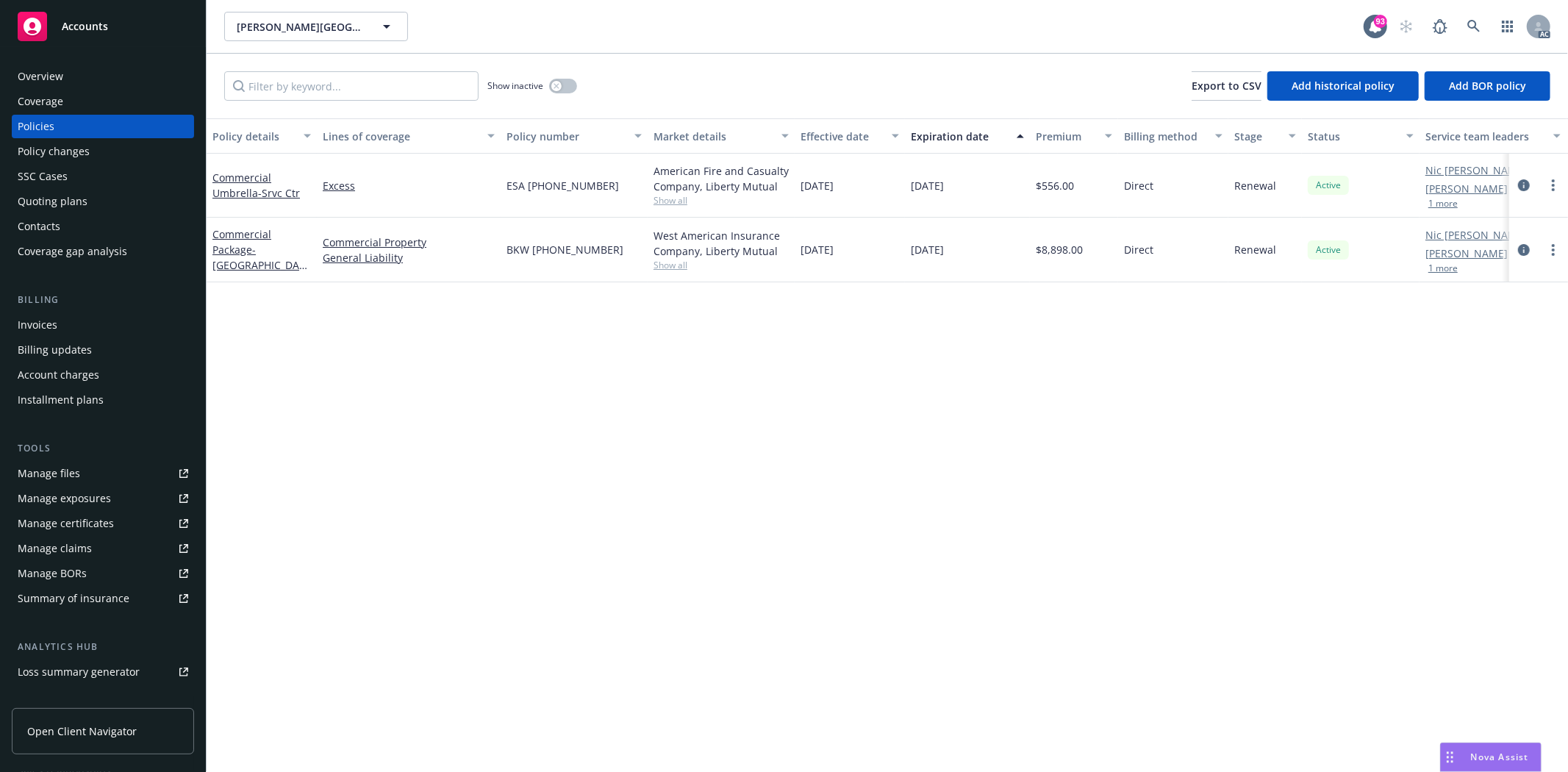
drag, startPoint x: 798, startPoint y: 247, endPoint x: 987, endPoint y: 236, distance: 189.3
click at [987, 236] on div "Commercial Package - Srvc Center Commercial Property General Liability BKW (25)…" at bounding box center [916, 250] width 1419 height 65
drag, startPoint x: 804, startPoint y: 185, endPoint x: 968, endPoint y: 192, distance: 164.1
click at [968, 192] on div "Commercial Umbrella - Srvc Ctr Excess ESA (25) 56 88 30 26 American Fire and Ca…" at bounding box center [916, 185] width 1419 height 64
drag, startPoint x: 509, startPoint y: 251, endPoint x: 625, endPoint y: 238, distance: 116.7
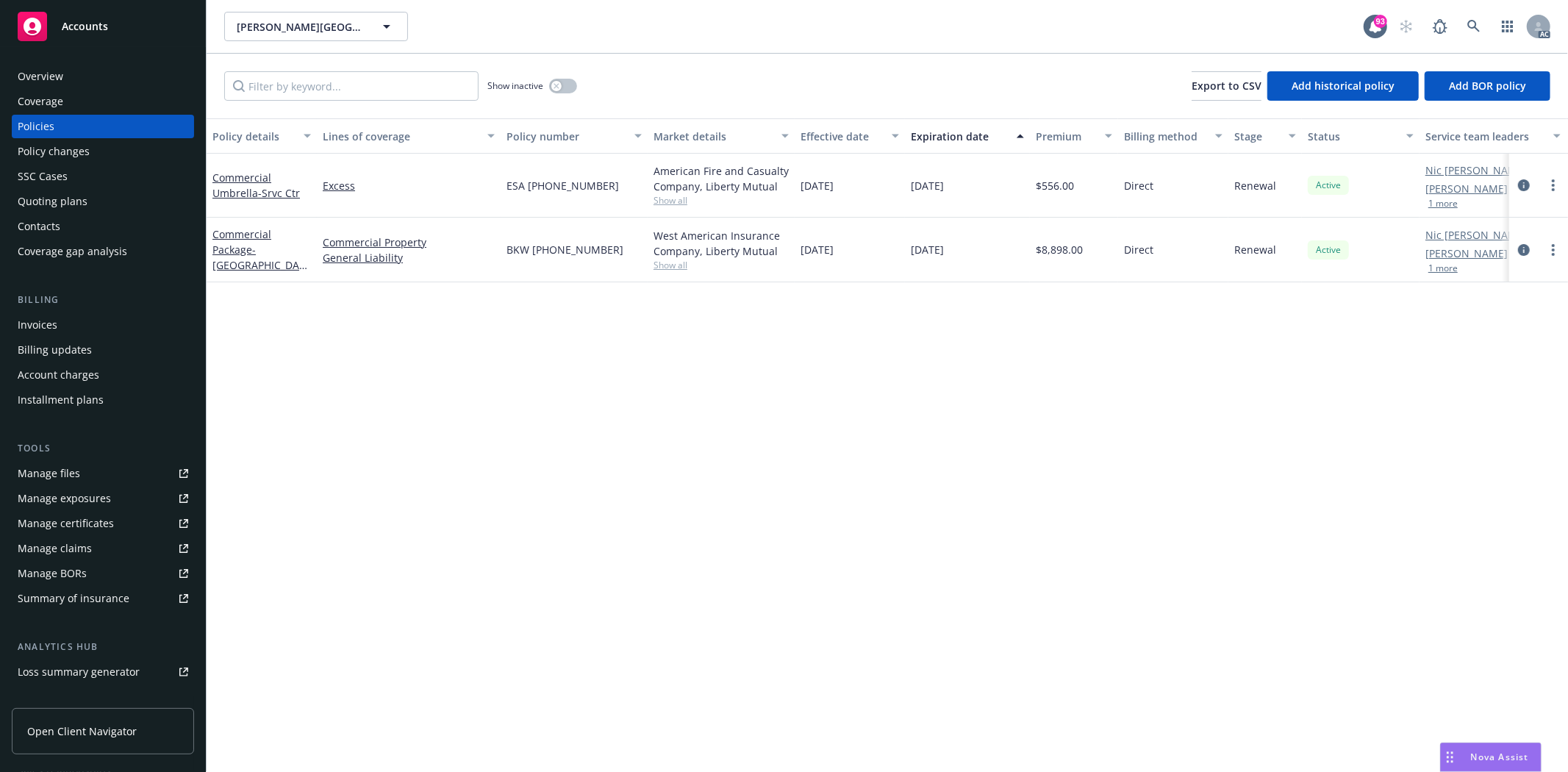
click at [625, 238] on div "BKW (25) 56 88 30 26" at bounding box center [574, 250] width 147 height 65
drag, startPoint x: 501, startPoint y: 184, endPoint x: 585, endPoint y: 175, distance: 84.5
click at [585, 175] on div "ESA (25) 56 88 30 26" at bounding box center [574, 185] width 147 height 64
click at [694, 263] on span "Show all" at bounding box center [721, 265] width 136 height 12
click at [756, 256] on div "West American Insurance Company, Liberty Mutual" at bounding box center [721, 243] width 136 height 31
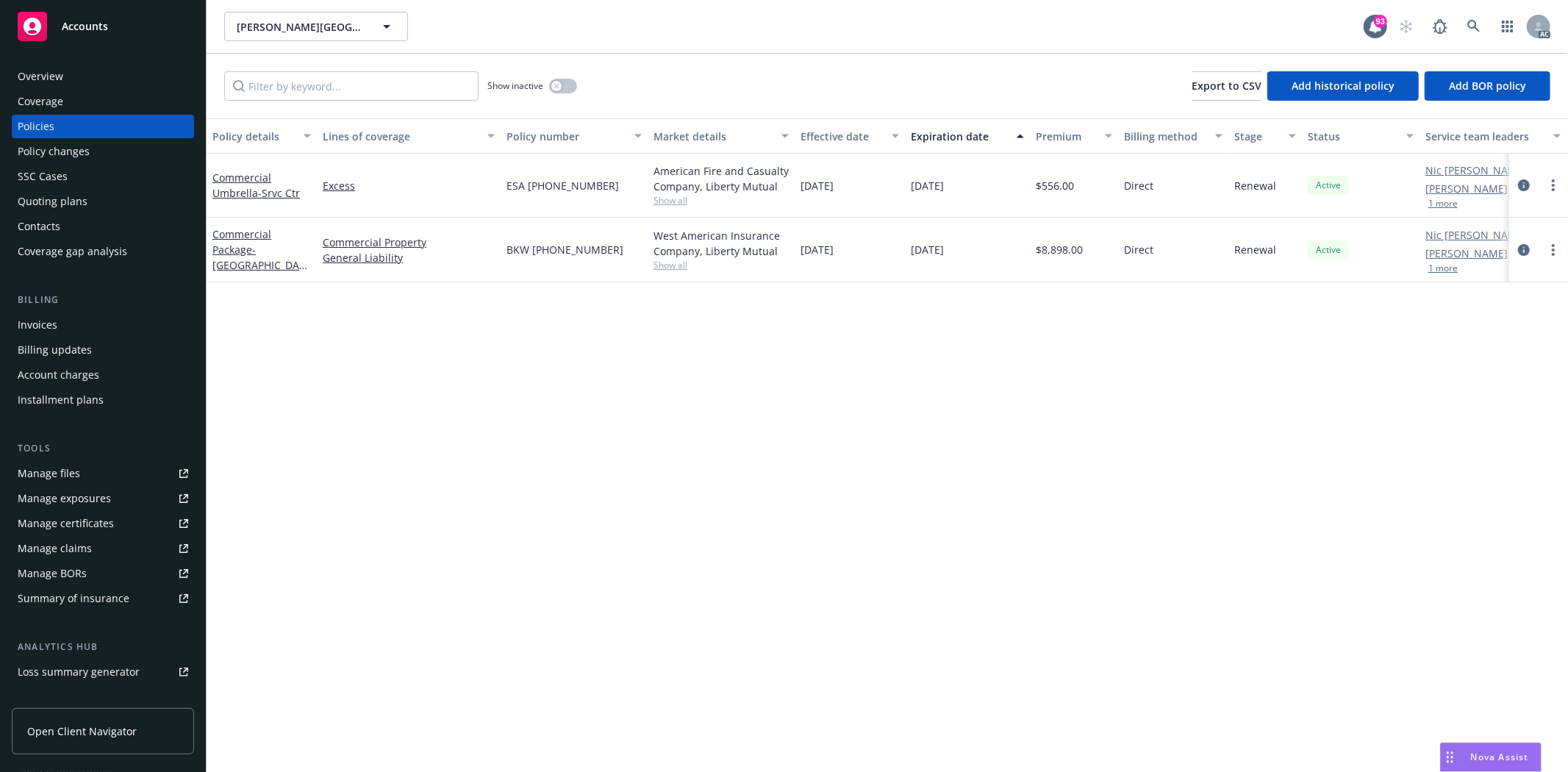
click at [665, 200] on span "Show all" at bounding box center [721, 200] width 136 height 12
click at [943, 318] on div "Policy details Lines of coverage Policy number Market details Effective date Ex…" at bounding box center [887, 445] width 1362 height 654
click at [567, 82] on button "button" at bounding box center [563, 85] width 28 height 14
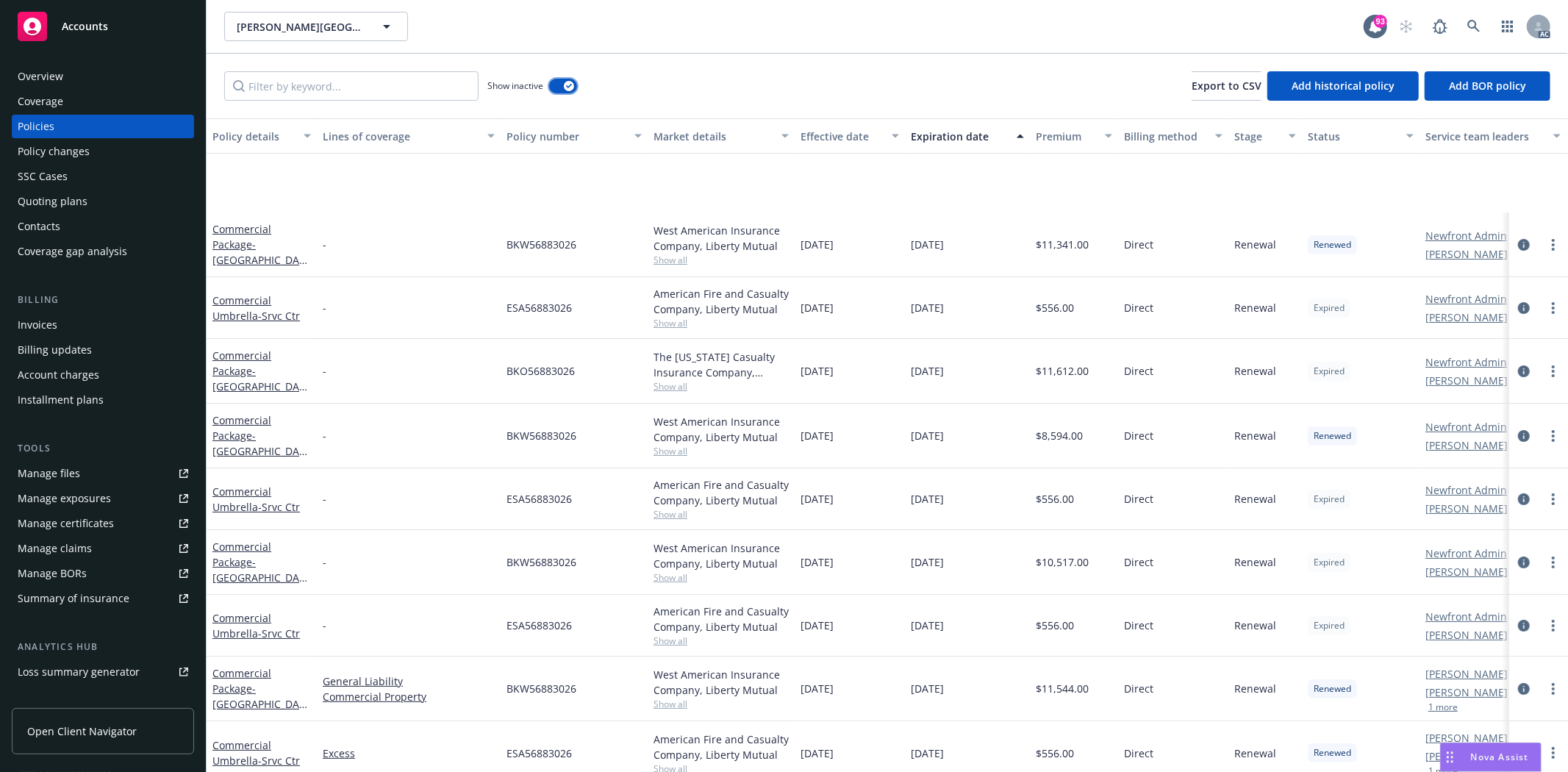
scroll to position [155, 0]
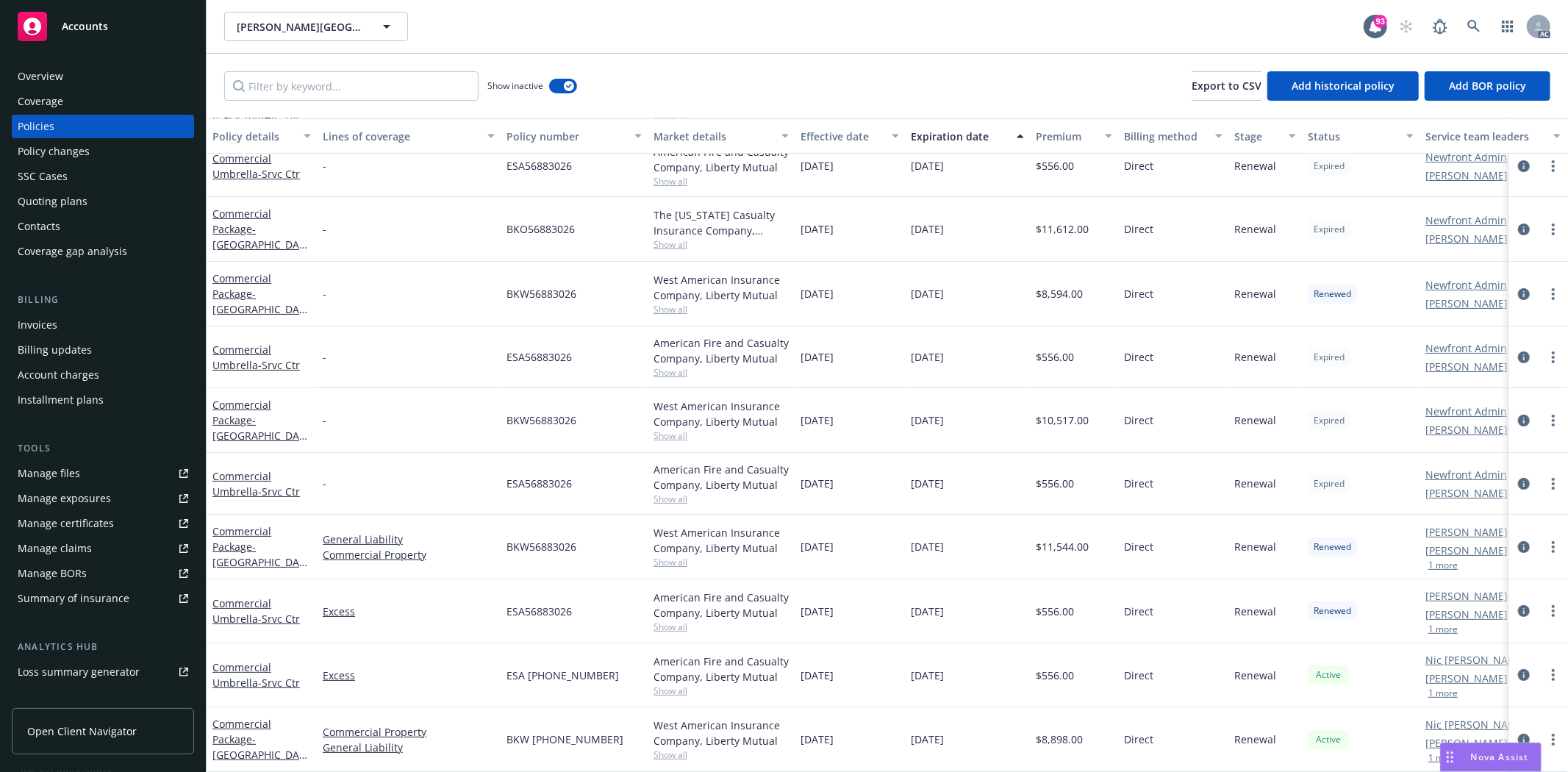
drag, startPoint x: 802, startPoint y: 605, endPoint x: 953, endPoint y: 601, distance: 151.1
click at [953, 601] on div "Commercial Umbrella - Srvc Ctr Excess ESA56883026 American Fire and Casualty Co…" at bounding box center [916, 611] width 1419 height 64
click at [944, 604] on span "11/03/2024" at bounding box center [927, 612] width 33 height 15
drag, startPoint x: 793, startPoint y: 599, endPoint x: 912, endPoint y: 602, distance: 119.0
click at [912, 602] on div "Commercial Umbrella - Srvc Ctr Excess ESA56883026 American Fire and Casualty Co…" at bounding box center [916, 611] width 1419 height 64
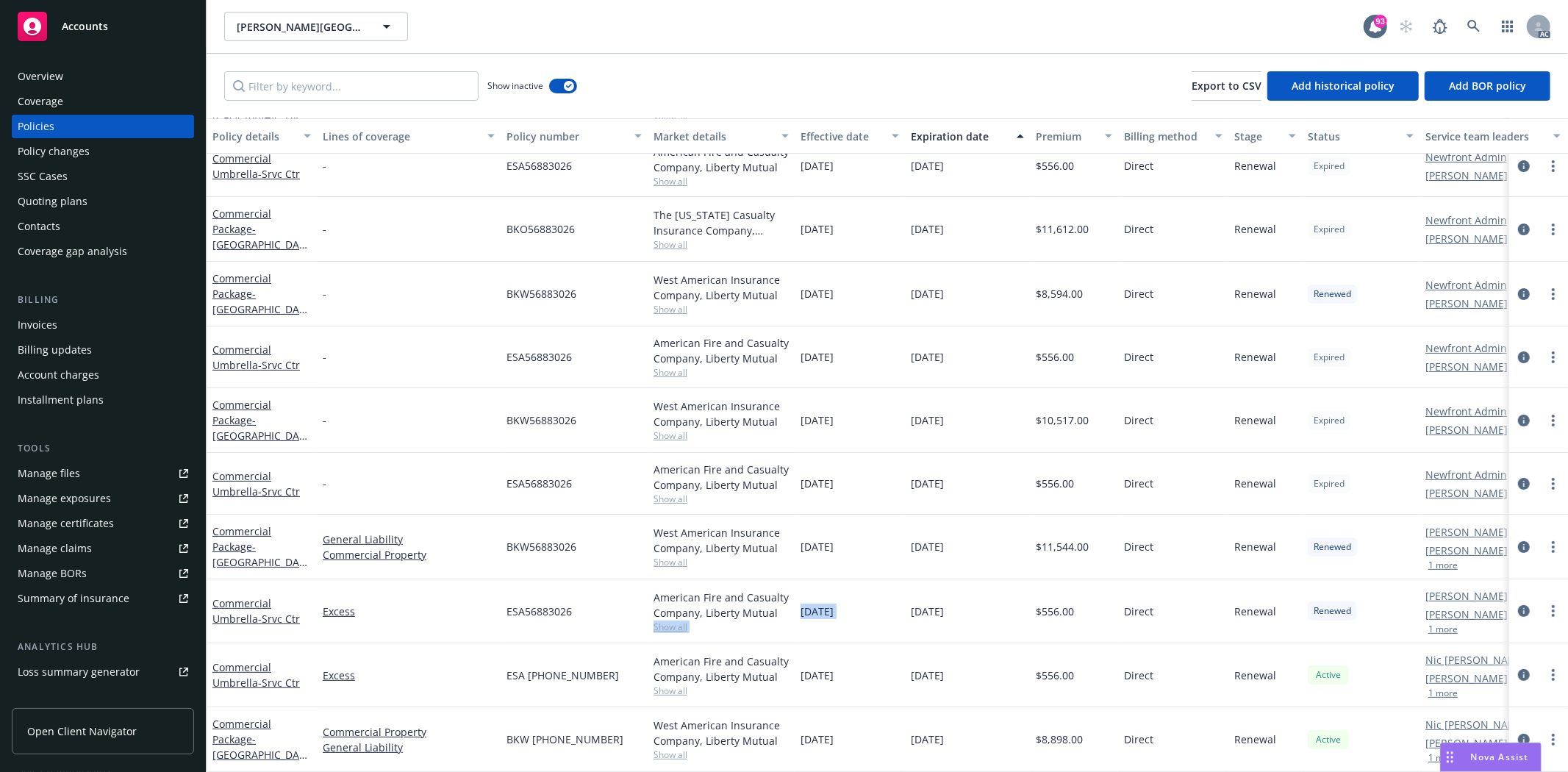
click at [838, 609] on div "11/03/2023" at bounding box center [849, 611] width 110 height 64
drag, startPoint x: 803, startPoint y: 597, endPoint x: 967, endPoint y: 590, distance: 164.1
click at [967, 590] on div "Commercial Umbrella - Srvc Ctr Excess ESA56883026 American Fire and Casualty Co…" at bounding box center [916, 611] width 1419 height 64
click at [976, 579] on div "11/03/2024" at bounding box center [968, 611] width 125 height 64
click at [802, 604] on span "11/03/2023" at bounding box center [817, 612] width 33 height 15
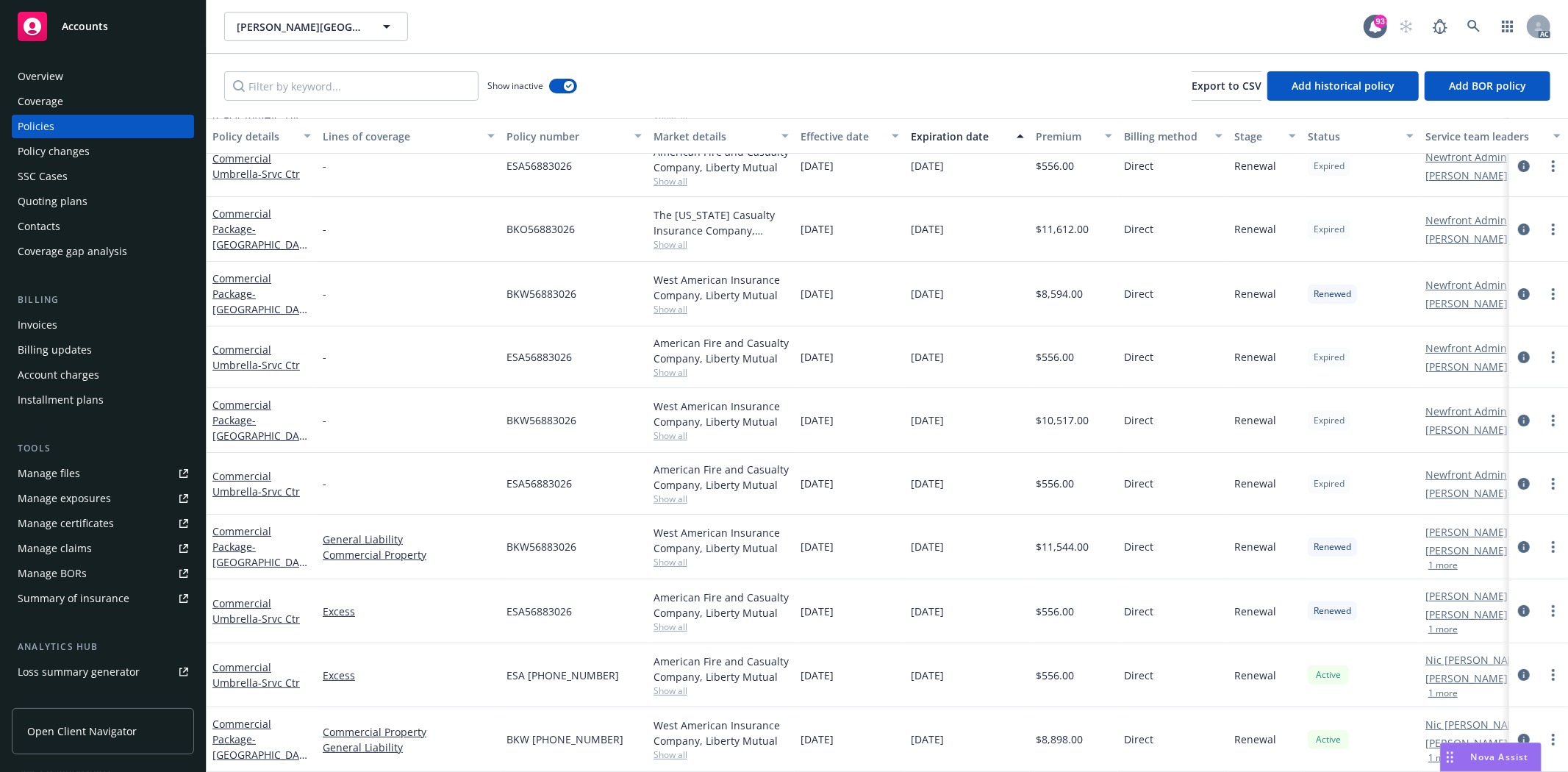
drag, startPoint x: 802, startPoint y: 593, endPoint x: 932, endPoint y: 594, distance: 130.0
click at [932, 594] on div "Commercial Umbrella - Srvc Ctr Excess ESA56883026 American Fire and Casualty Co…" at bounding box center [916, 611] width 1419 height 64
drag, startPoint x: 971, startPoint y: 593, endPoint x: 921, endPoint y: 631, distance: 62.8
click at [819, 599] on div "Commercial Umbrella - Srvc Ctr Excess ESA56883026 American Fire and Casualty Co…" at bounding box center [916, 611] width 1419 height 64
click at [923, 644] on div "11/03/2025" at bounding box center [968, 675] width 125 height 64
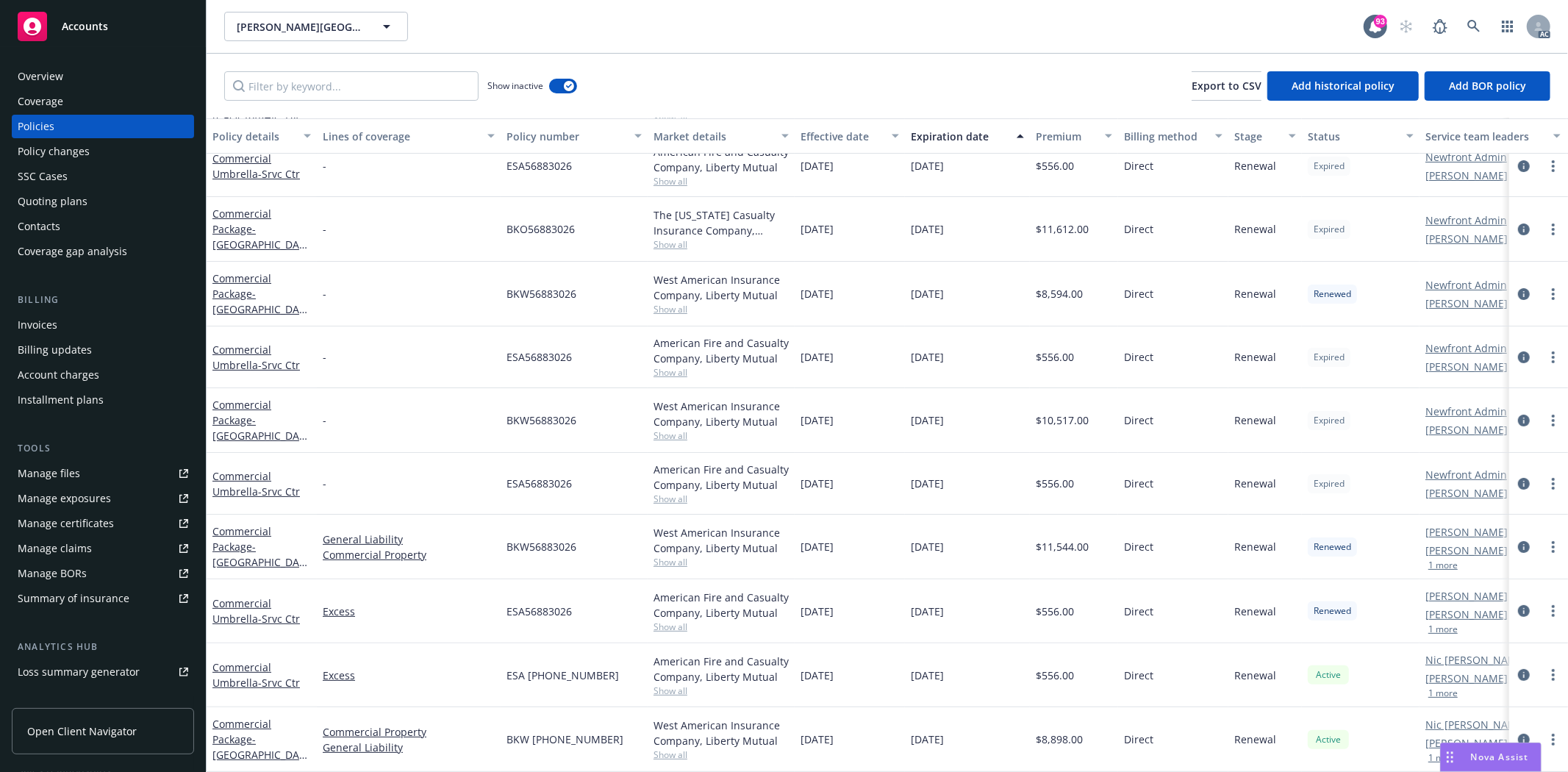
drag, startPoint x: 822, startPoint y: 527, endPoint x: 948, endPoint y: 520, distance: 126.2
click at [948, 520] on div "Commercial Package - Srvc Center General Liability Commercial Property BKW56883…" at bounding box center [916, 547] width 1419 height 65
click at [917, 557] on div "11/03/2024" at bounding box center [968, 547] width 125 height 65
drag, startPoint x: 808, startPoint y: 601, endPoint x: 946, endPoint y: 590, distance: 138.4
click at [946, 590] on div "Commercial Umbrella - Srvc Ctr Excess ESA56883026 American Fire and Casualty Co…" at bounding box center [916, 611] width 1419 height 64
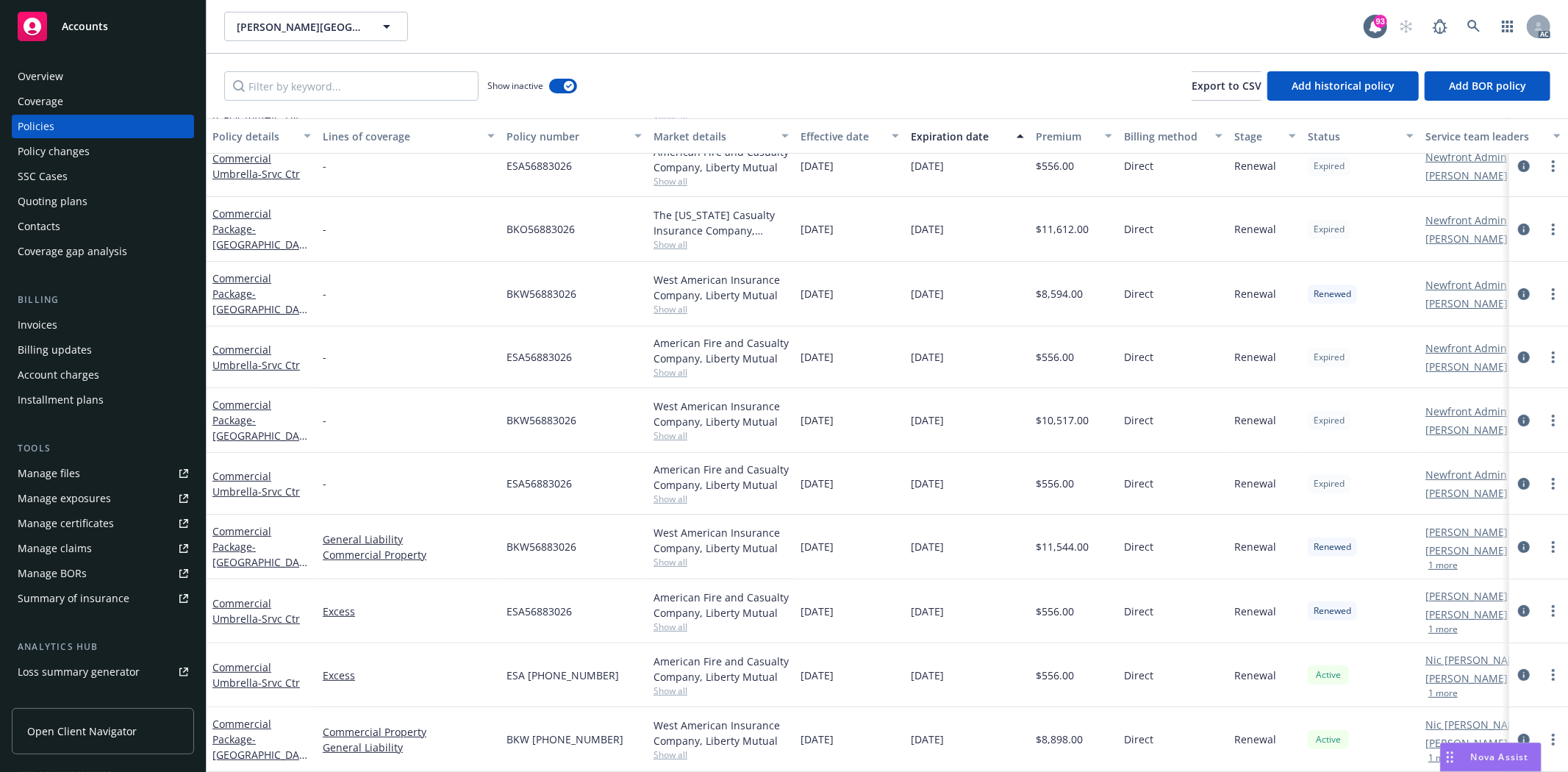
click at [921, 590] on div "11/03/2024" at bounding box center [968, 611] width 125 height 64
drag, startPoint x: 1047, startPoint y: 601, endPoint x: 1063, endPoint y: 599, distance: 16.1
click at [1063, 604] on span "$556.00" at bounding box center [1055, 612] width 38 height 15
drag, startPoint x: 1039, startPoint y: 552, endPoint x: 1073, endPoint y: 548, distance: 34.2
click at [1073, 548] on div "$11,544.00" at bounding box center [1073, 547] width 88 height 65
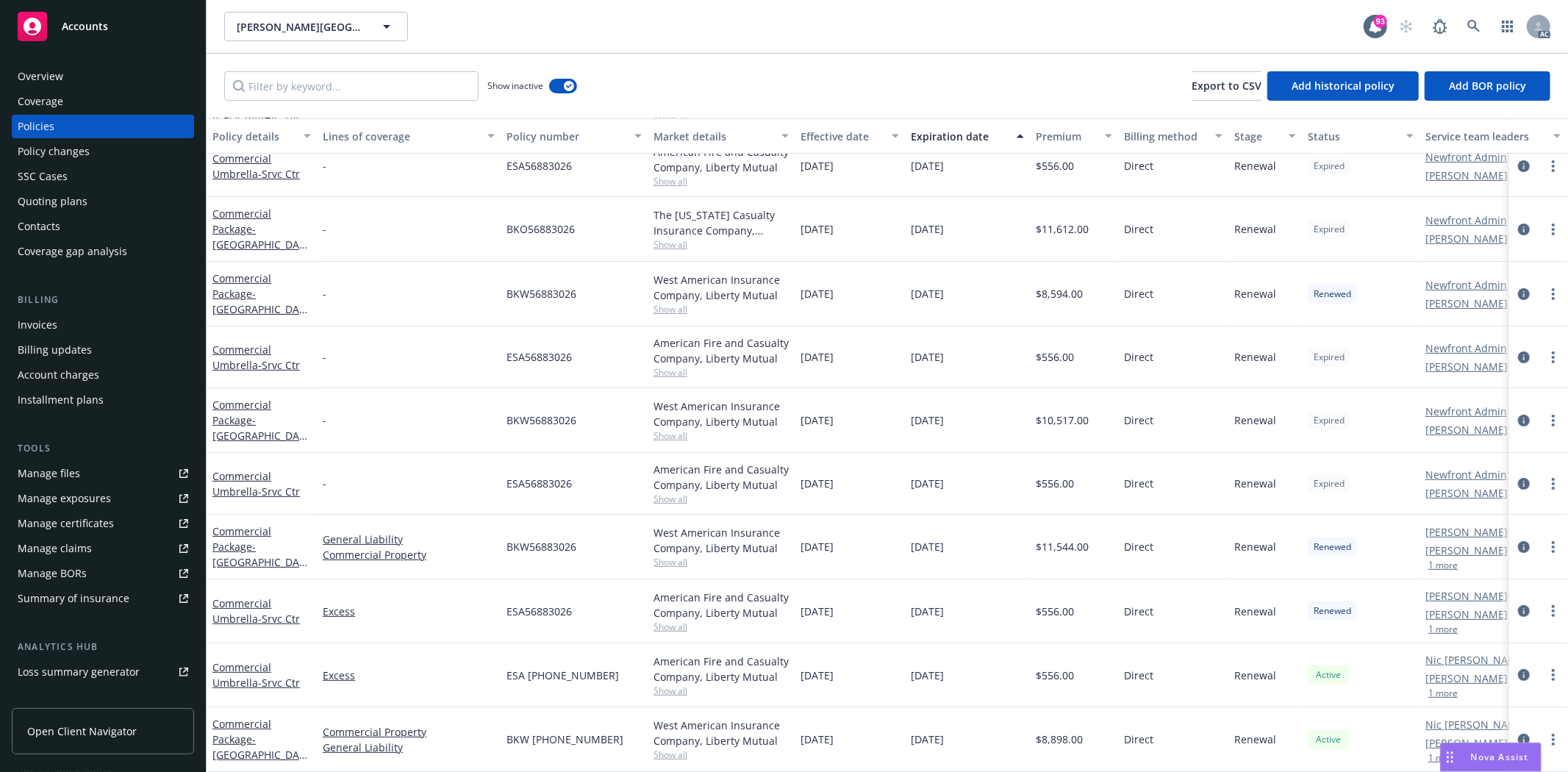
click at [670, 621] on span "Show all" at bounding box center [721, 627] width 136 height 12
click at [613, 609] on div "ESA56883026" at bounding box center [574, 611] width 147 height 64
click at [672, 556] on span "Show all" at bounding box center [721, 562] width 136 height 12
click at [623, 515] on div "BKW56883026" at bounding box center [574, 547] width 147 height 65
drag, startPoint x: 513, startPoint y: 597, endPoint x: 579, endPoint y: 598, distance: 66.0
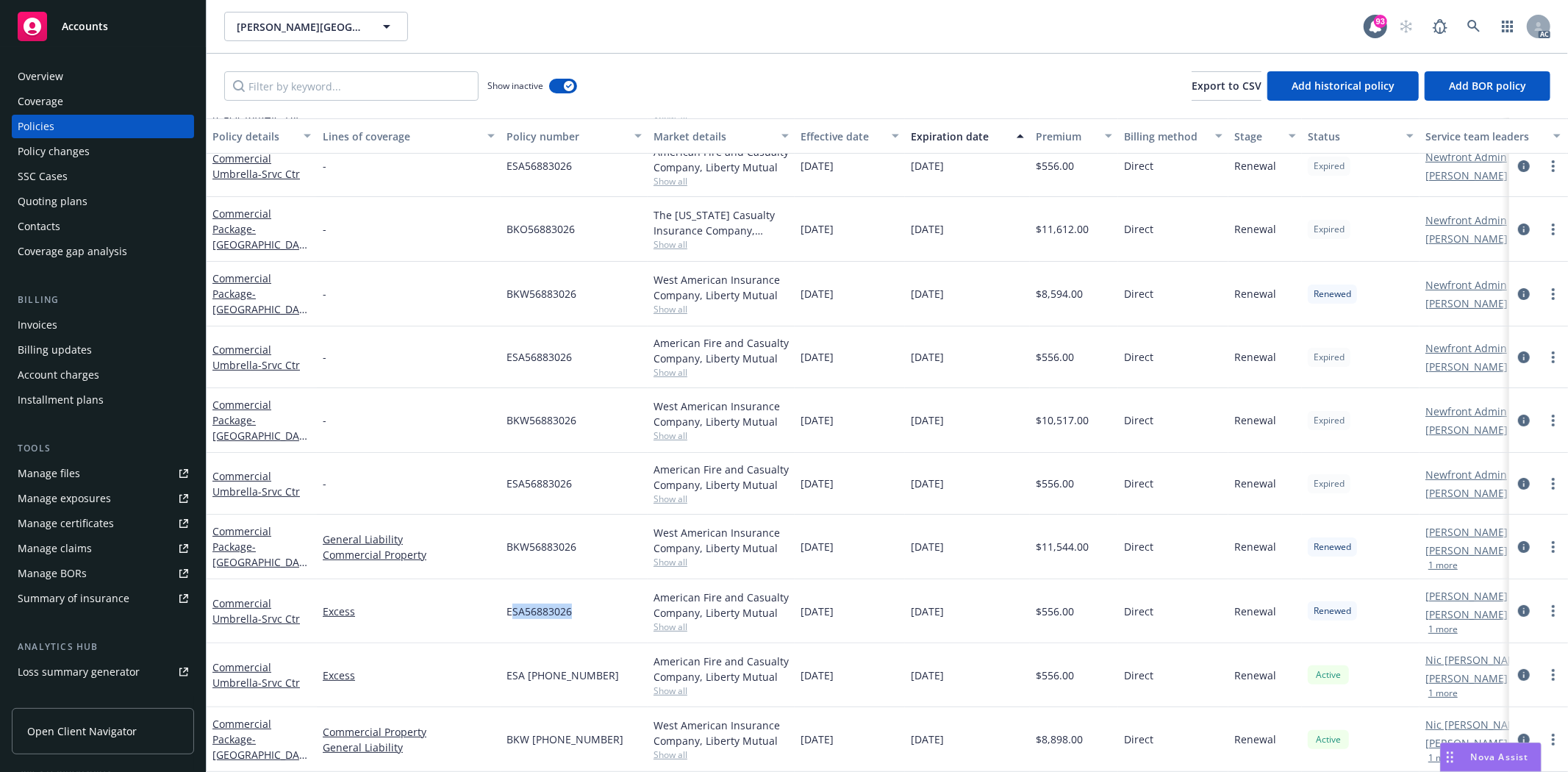
click at [579, 598] on div "ESA56883026" at bounding box center [574, 611] width 147 height 64
drag, startPoint x: 509, startPoint y: 524, endPoint x: 615, endPoint y: 534, distance: 106.5
click at [615, 534] on div "BKW56883026" at bounding box center [574, 547] width 147 height 65
click at [615, 486] on div "ESA56883026" at bounding box center [574, 483] width 147 height 62
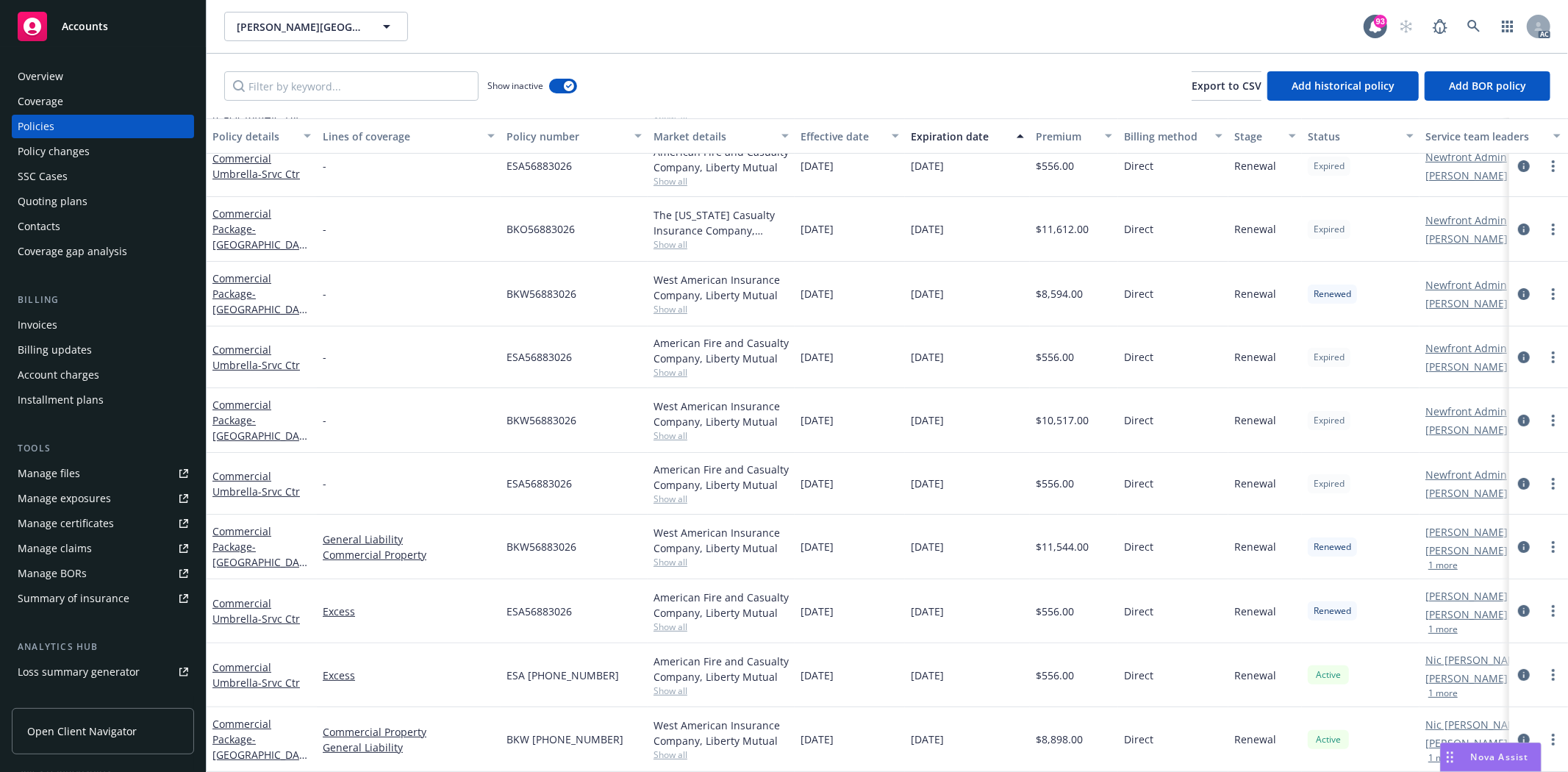
drag, startPoint x: 801, startPoint y: 473, endPoint x: 1026, endPoint y: 477, distance: 225.0
click at [1026, 477] on div "Commercial Umbrella - Srvc Ctr - ESA56883026 American Fire and Casualty Company…" at bounding box center [916, 483] width 1419 height 62
click at [1062, 476] on span "$556.00" at bounding box center [1055, 483] width 38 height 15
drag, startPoint x: 511, startPoint y: 473, endPoint x: 574, endPoint y: 457, distance: 65.0
click at [574, 457] on div "ESA56883026" at bounding box center [574, 483] width 147 height 62
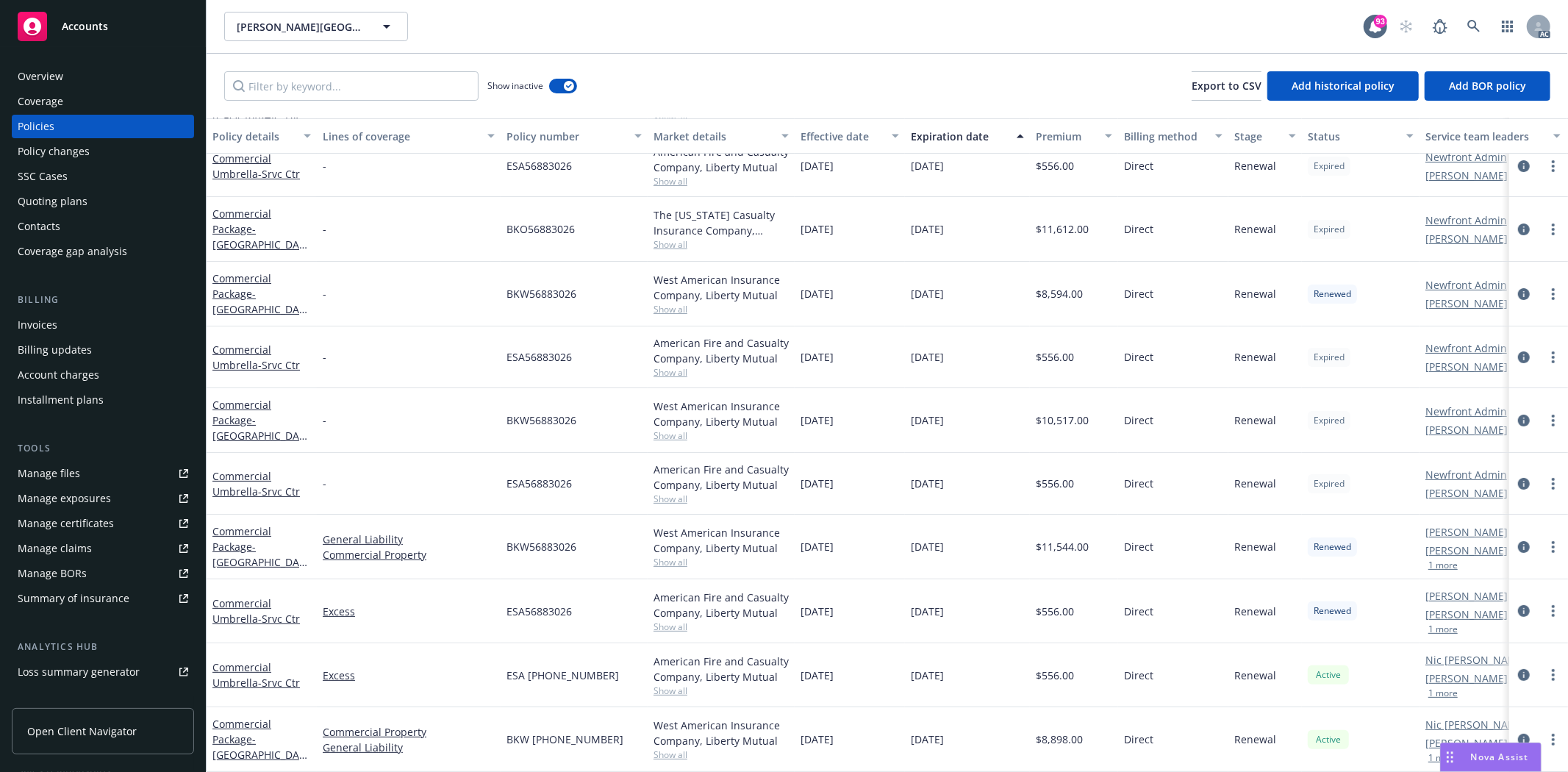
click at [673, 493] on span "Show all" at bounding box center [721, 499] width 136 height 12
click at [742, 462] on div "American Fire and Casualty Company, Liberty Mutual" at bounding box center [721, 478] width 136 height 31
drag, startPoint x: 806, startPoint y: 403, endPoint x: 1012, endPoint y: 407, distance: 206.0
click at [1012, 407] on div "Commercial Package - Srvc Center - BKW56883026 West American Insurance Company,…" at bounding box center [916, 421] width 1419 height 65
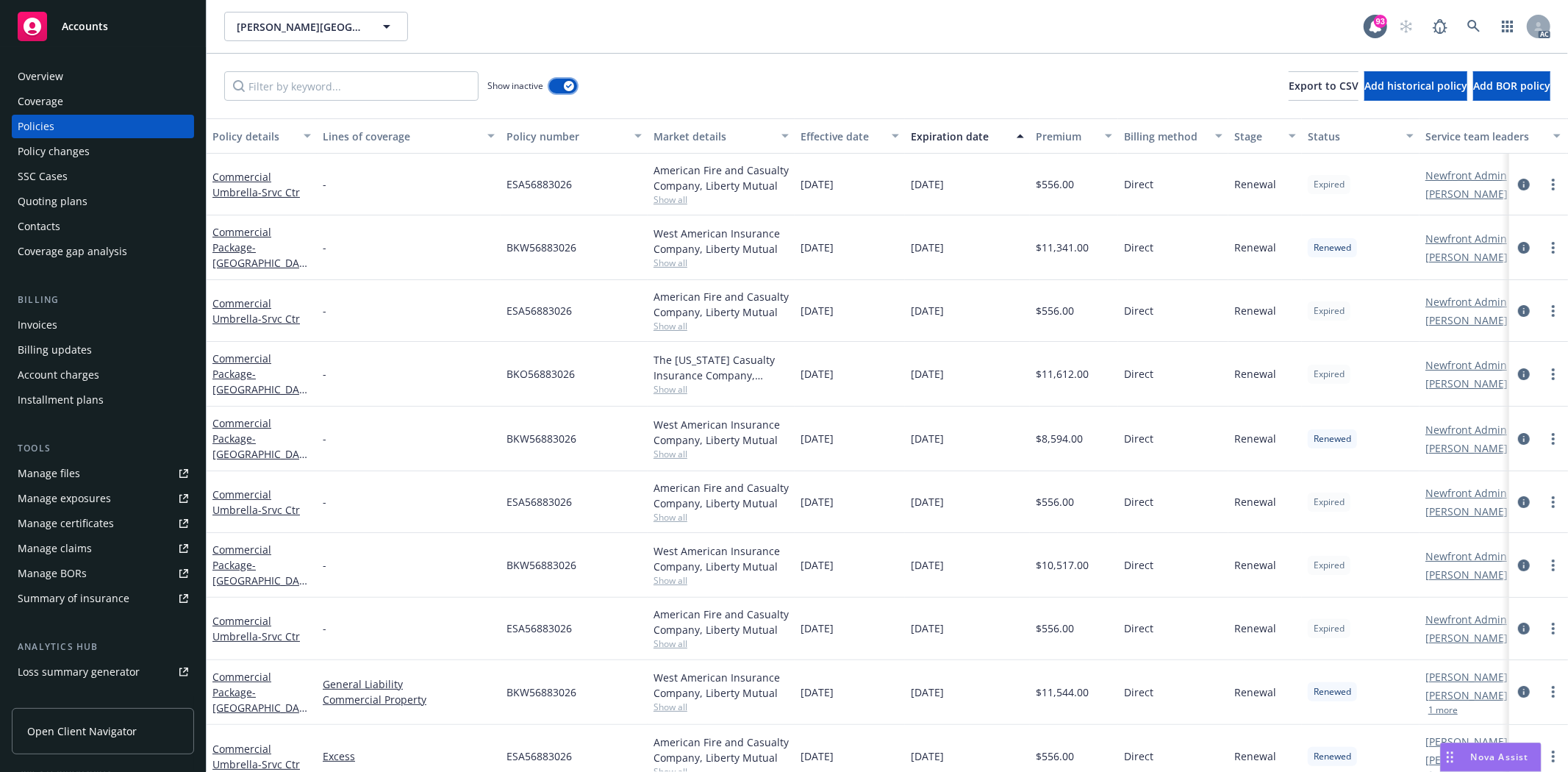
click at [569, 89] on div "button" at bounding box center [569, 85] width 10 height 10
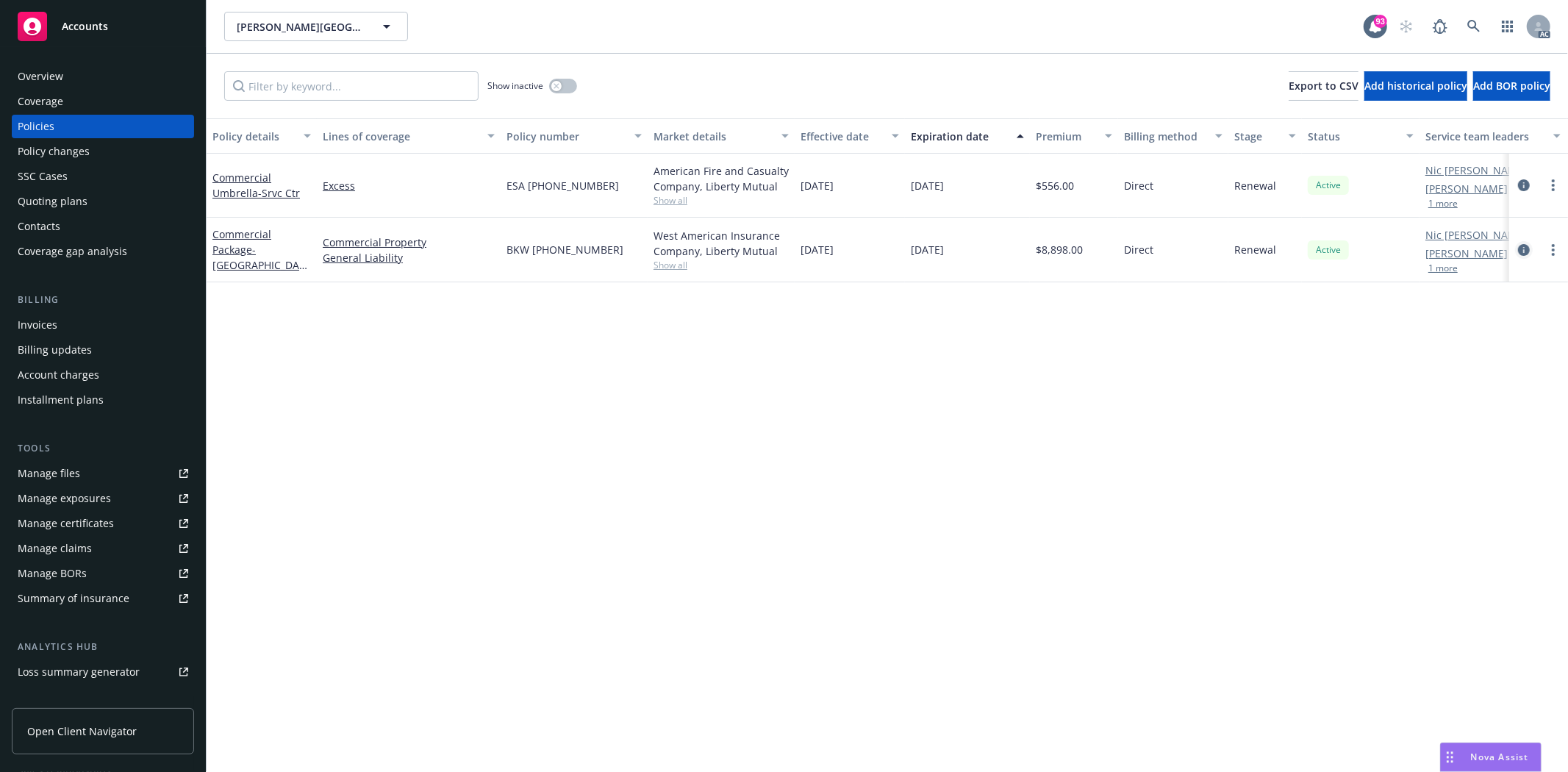
click at [1528, 247] on icon "circleInformation" at bounding box center [1524, 250] width 11 height 11
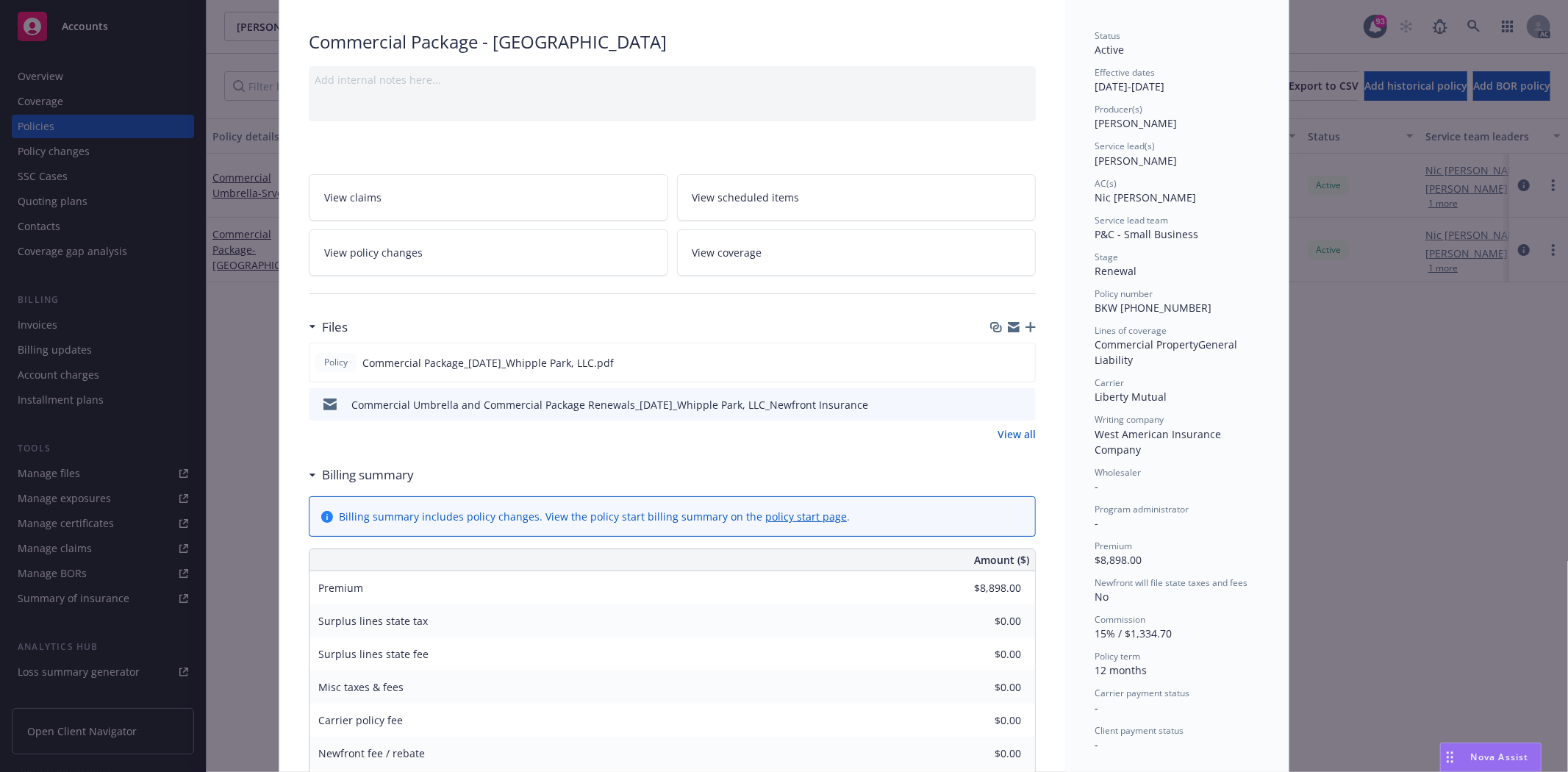
scroll to position [163, 0]
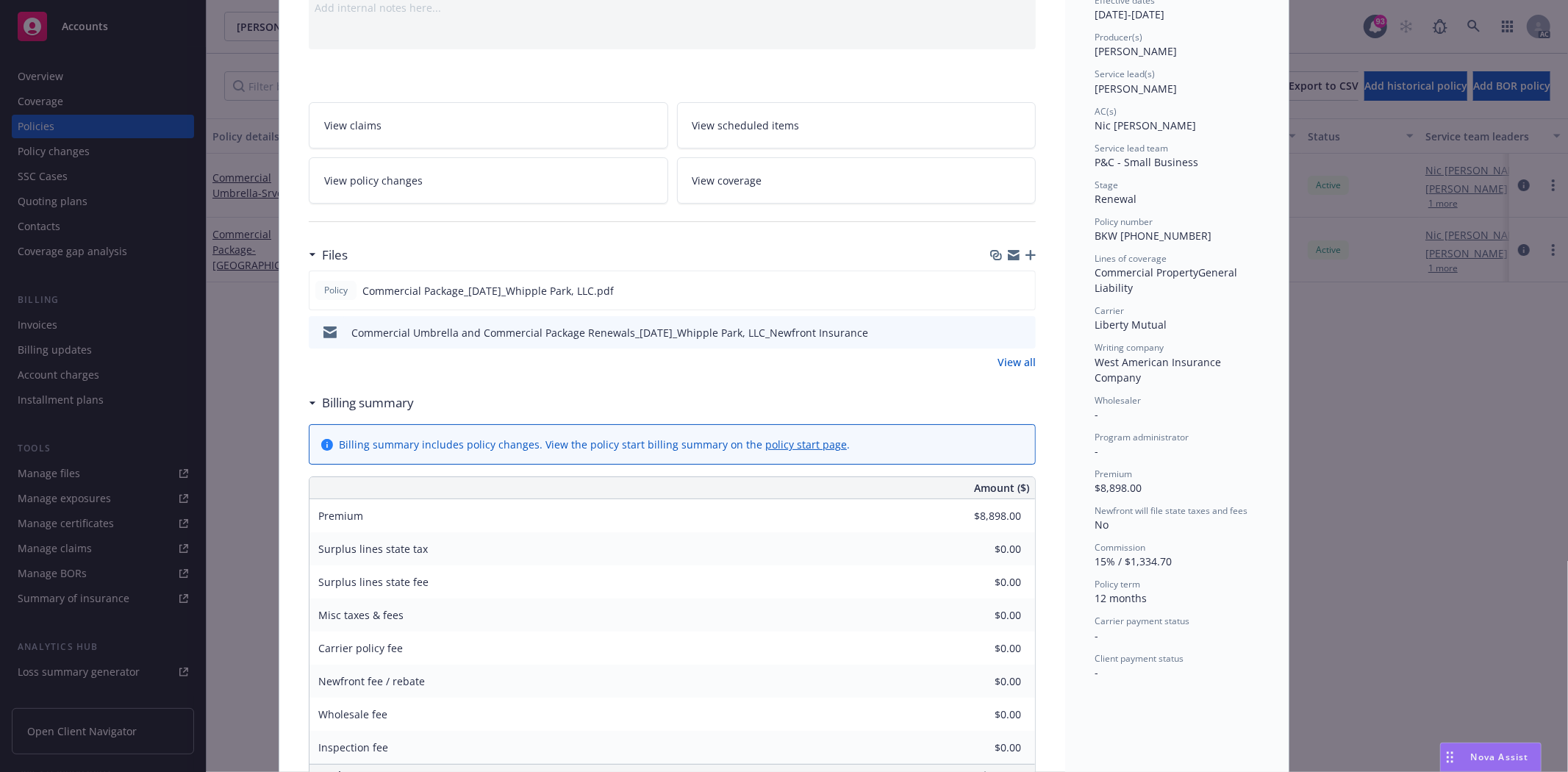
click at [1015, 356] on link "View all" at bounding box center [1017, 362] width 38 height 15
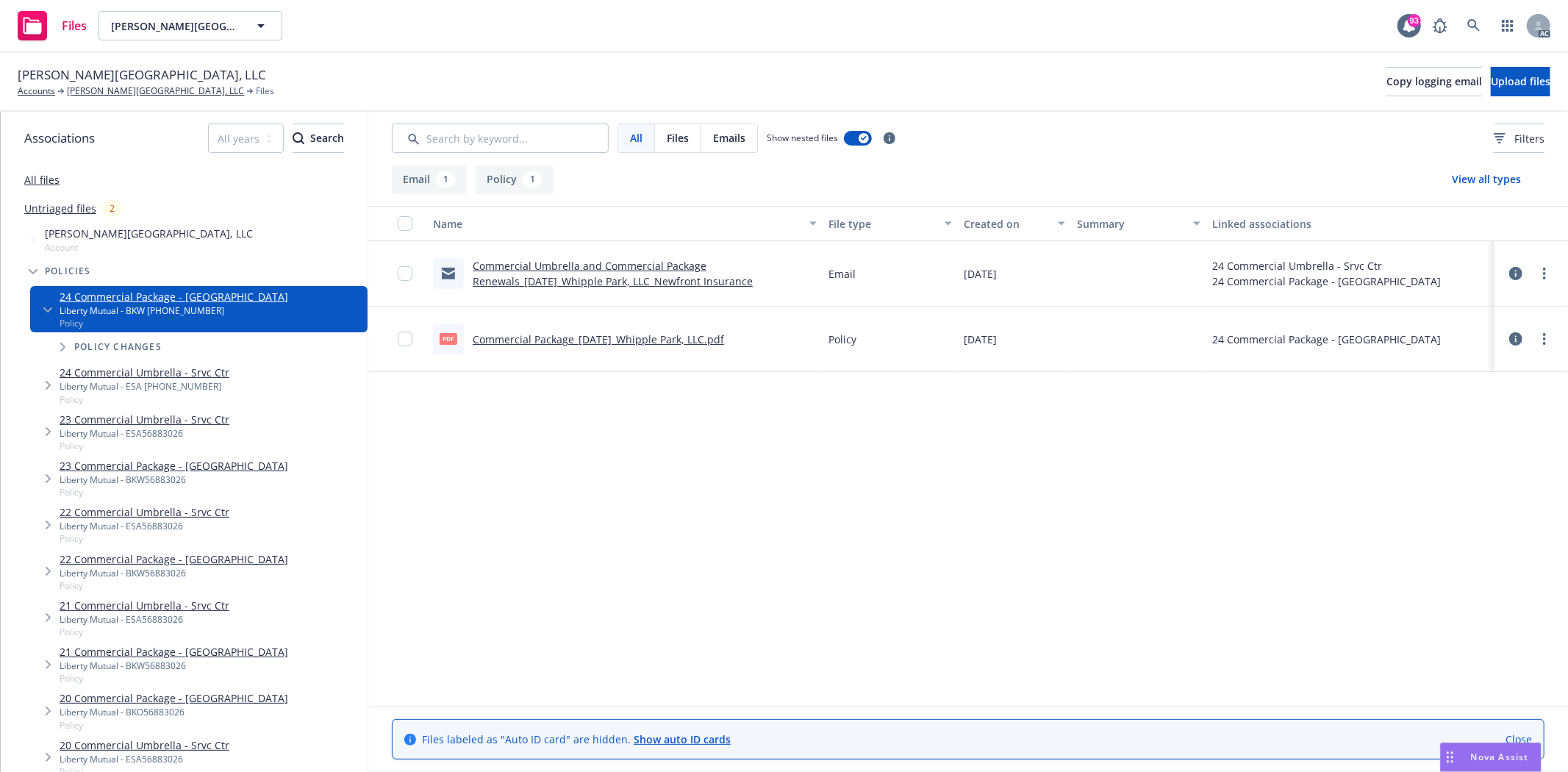
click at [600, 341] on link "Commercial Package_[DATE]_Whipple Park, LLC.pdf" at bounding box center [598, 339] width 252 height 14
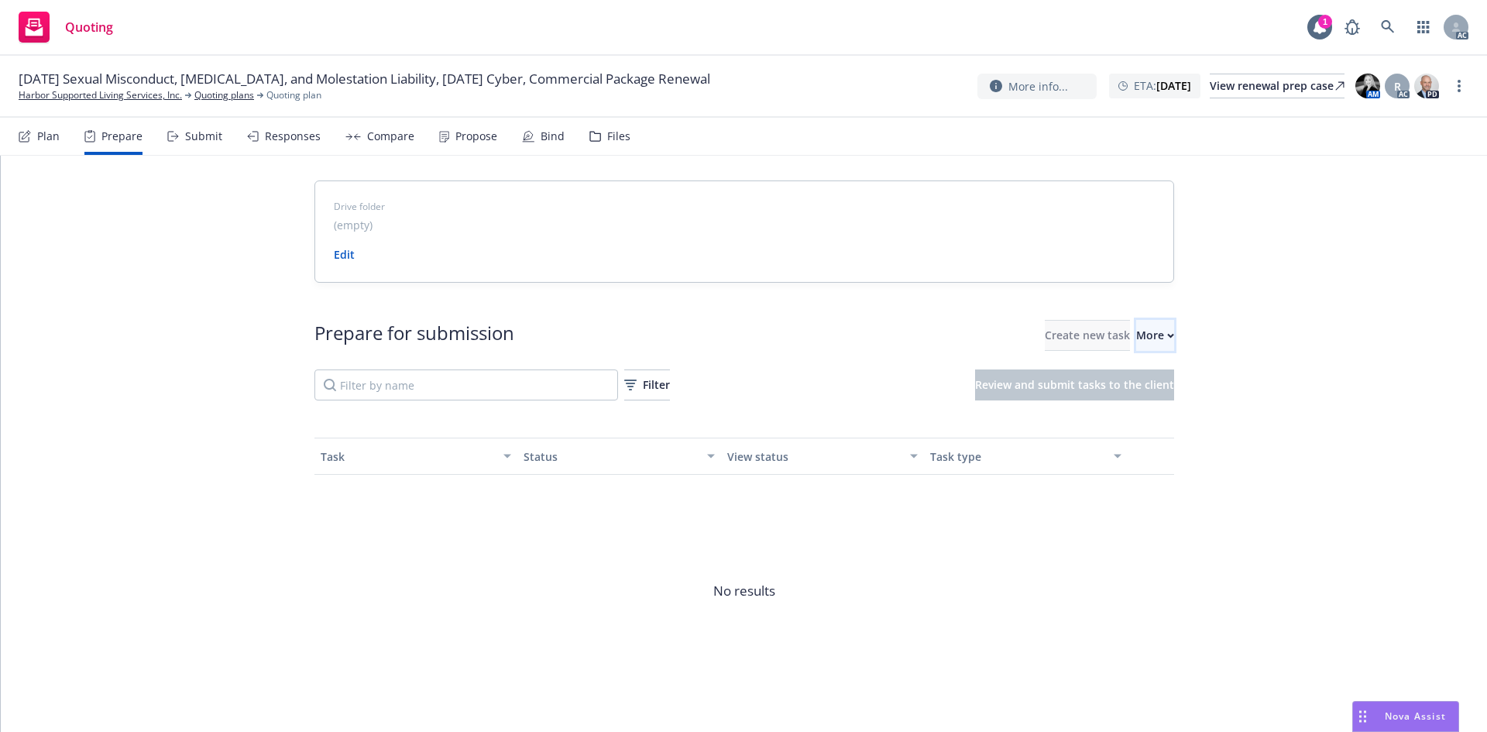
click at [1137, 336] on div "More" at bounding box center [1156, 335] width 38 height 29
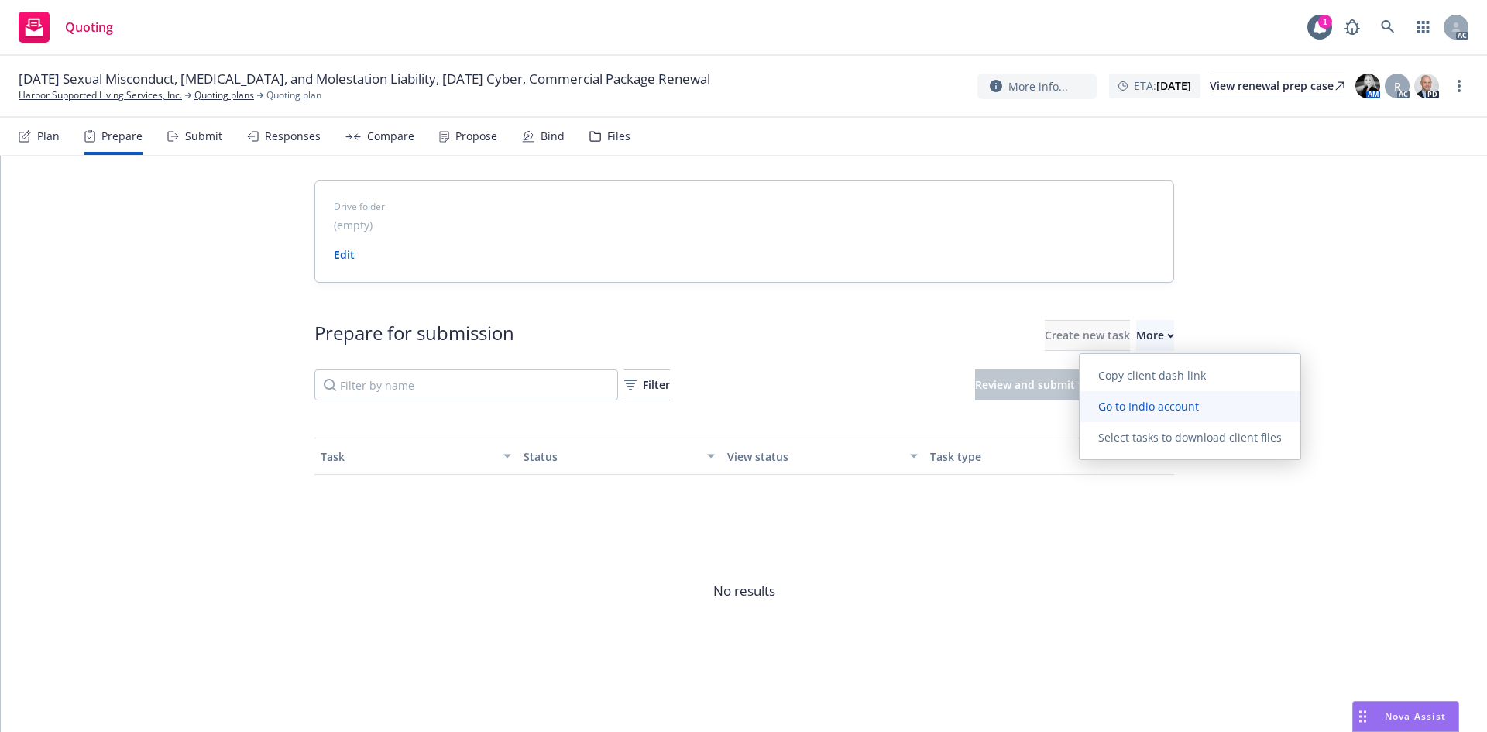
click at [1147, 400] on span "Go to Indio account" at bounding box center [1149, 406] width 138 height 15
